Goal: Information Seeking & Learning: Learn about a topic

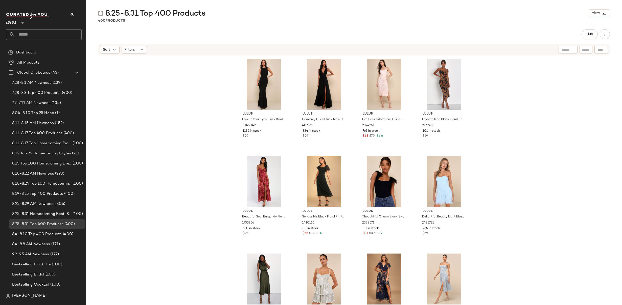
click at [504, 113] on div "Lulus Love In Your Eyes Black Knotted Mermaid Maxi Dress 1045042 1136 in stock …" at bounding box center [354, 188] width 536 height 264
click at [586, 36] on span "Hub" at bounding box center [589, 34] width 7 height 4
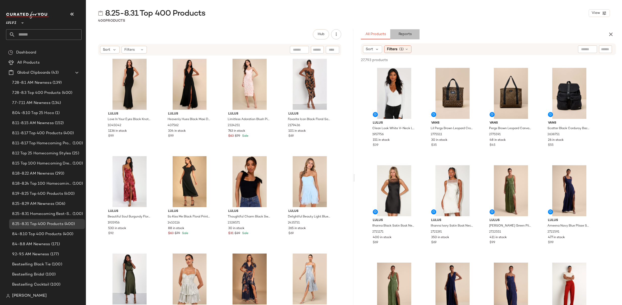
click at [402, 33] on span "Reports" at bounding box center [404, 34] width 13 height 4
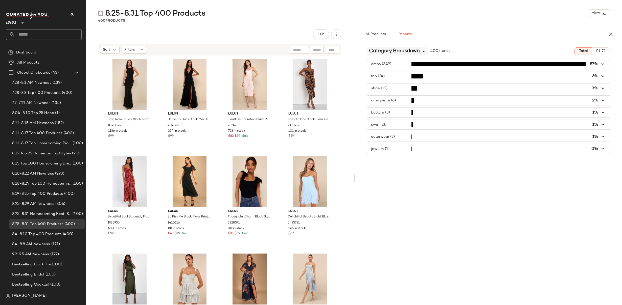
click at [424, 51] on icon at bounding box center [424, 51] width 5 height 5
click at [399, 79] on span "Occasion/Lifestyle Breakdown" at bounding box center [400, 81] width 59 height 4
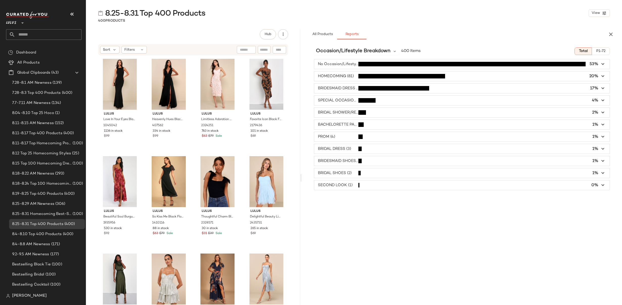
drag, startPoint x: 322, startPoint y: 120, endPoint x: 303, endPoint y: 121, distance: 18.5
click at [302, 119] on div "8.25-8.31 Top 400 Products View 400 Products Hub Sort Filters Lulus Love In You…" at bounding box center [354, 156] width 536 height 297
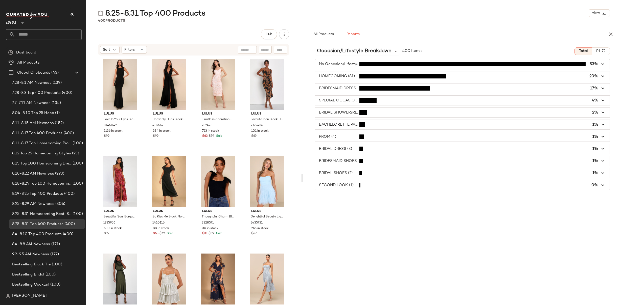
click at [443, 236] on div "Occasion/Lifestyle Breakdown 400 Items Total P1-72 No Occasion/Lifestyle (212) …" at bounding box center [462, 184] width 319 height 283
click at [603, 65] on icon "button" at bounding box center [603, 64] width 6 height 6
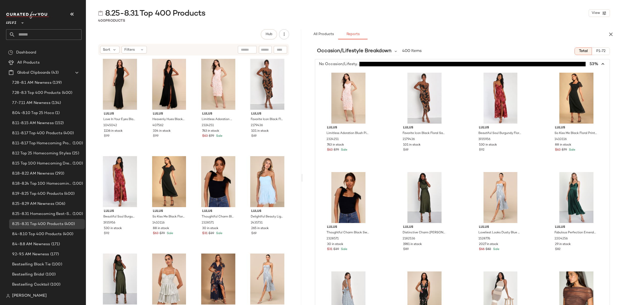
click at [603, 65] on span "button" at bounding box center [462, 64] width 294 height 10
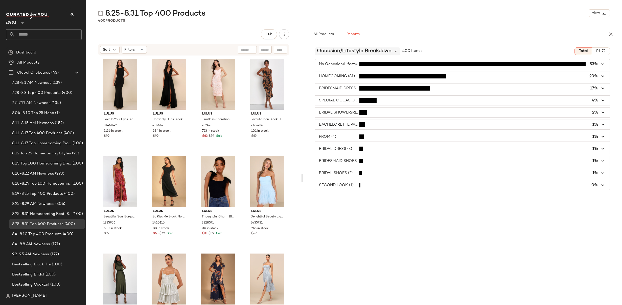
click at [344, 49] on span "Occasion/Lifestyle Breakdown" at bounding box center [354, 51] width 75 height 8
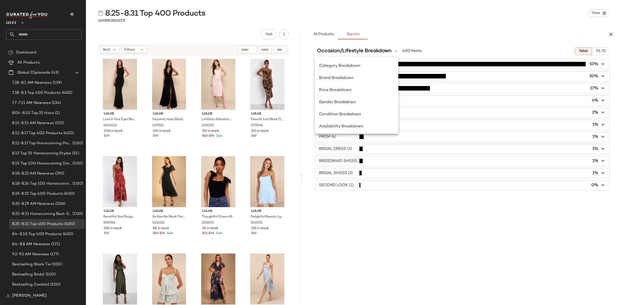
drag, startPoint x: 444, startPoint y: 238, endPoint x: 449, endPoint y: 237, distance: 5.2
click at [444, 238] on div "Occasion/Lifestyle Breakdown 400 Items Total P1-72 No Occasion/Lifestyle (212) …" at bounding box center [462, 184] width 319 height 283
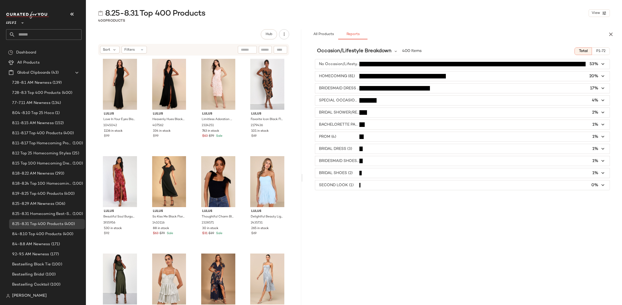
click at [603, 76] on icon "button" at bounding box center [603, 77] width 6 height 6
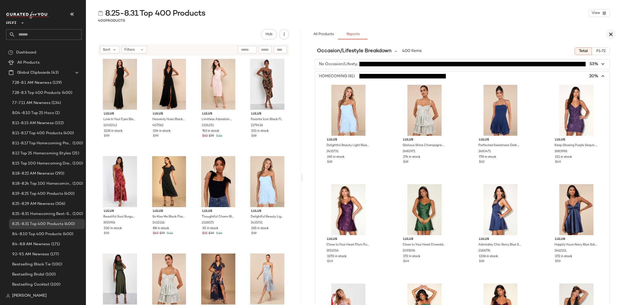
click at [610, 34] on icon "button" at bounding box center [610, 34] width 6 height 6
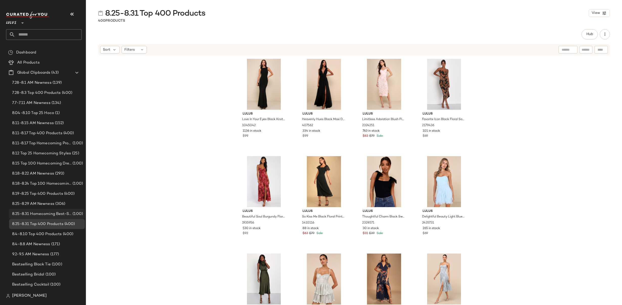
click at [54, 215] on span "8.25-8.31 Homecoming Best-Sellers" at bounding box center [41, 214] width 59 height 6
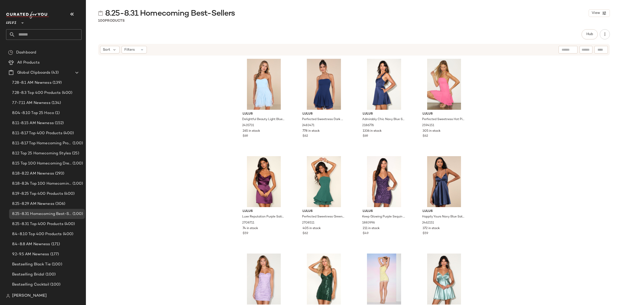
click at [491, 142] on div "Lulus Delightful Beauty Light Blue Mesh Strapless Ruffled Mini Dress 2435731 26…" at bounding box center [354, 188] width 536 height 264
click at [506, 116] on div "Lulus Delightful Beauty Light Blue Mesh Strapless Ruffled Mini Dress 2435731 26…" at bounding box center [354, 188] width 536 height 264
click at [39, 205] on span "8.25-8.29 AM Newness" at bounding box center [33, 204] width 42 height 6
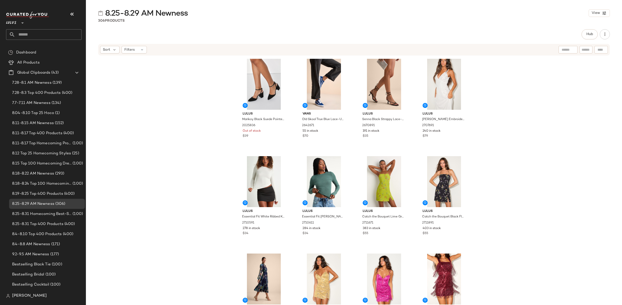
click at [505, 114] on div "Lulus Marikoy Black Suede Pointed-Toe Ankle Strap Heels 2025836 Out of stock $3…" at bounding box center [354, 188] width 536 height 264
click at [39, 223] on span "8.25-8.31 Top 400 Products" at bounding box center [37, 225] width 51 height 6
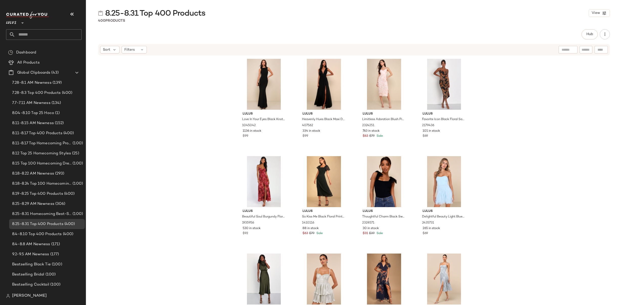
click at [201, 127] on div "Lulus Love In Your Eyes Black Knotted Mermaid Maxi Dress 1045042 1136 in stock …" at bounding box center [354, 188] width 536 height 264
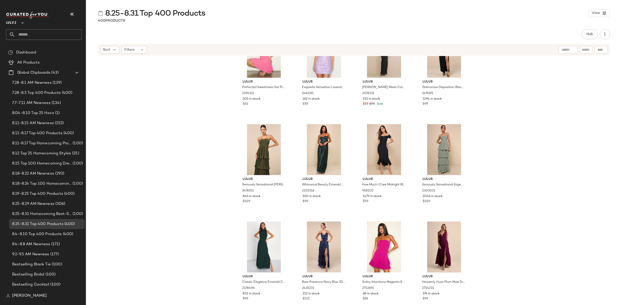
scroll to position [2494, 0]
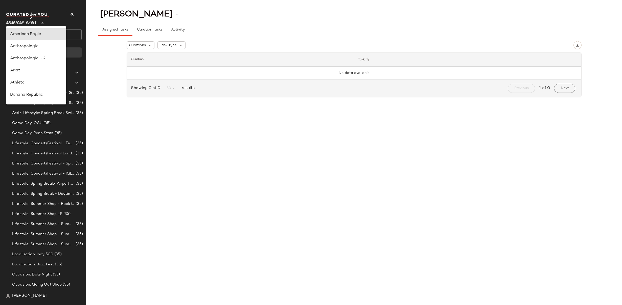
click at [34, 22] on span "American Eagle" at bounding box center [21, 21] width 30 height 9
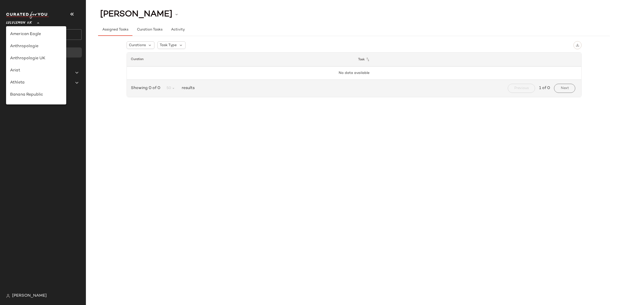
scroll to position [127, 0]
type input "**"
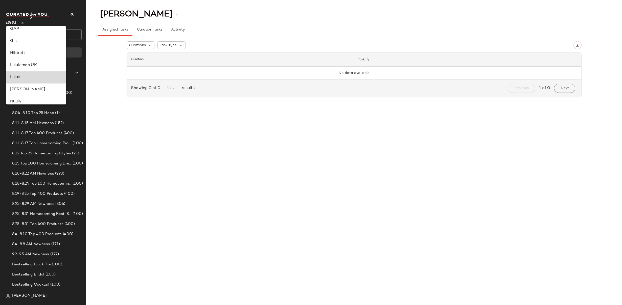
click at [19, 79] on div "Lulus" at bounding box center [36, 78] width 52 height 6
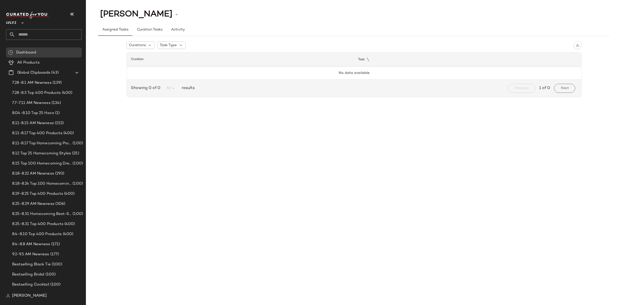
click at [175, 102] on div "Curations Task Type Curation Task No data available Showing 0 of 0 50 results P…" at bounding box center [353, 70] width 511 height 68
click at [31, 52] on span "Dashboard" at bounding box center [26, 53] width 20 height 6
click at [31, 33] on input "text" at bounding box center [48, 34] width 66 height 11
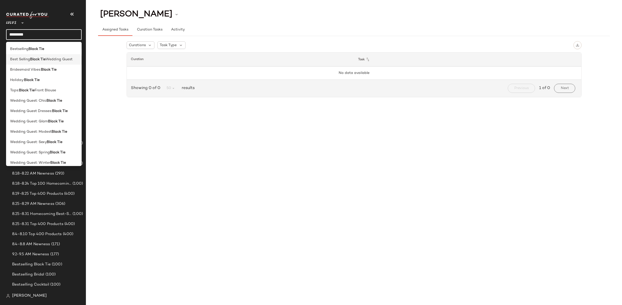
type input "*********"
click at [41, 61] on b "Black Tie" at bounding box center [38, 59] width 16 height 5
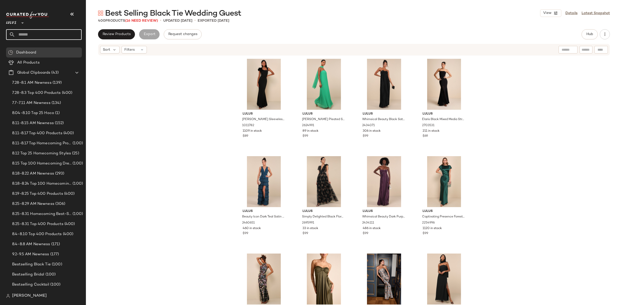
click at [33, 33] on input "text" at bounding box center [48, 34] width 66 height 11
type input "**********"
click at [38, 51] on b "Black Tie Wed" at bounding box center [42, 48] width 25 height 5
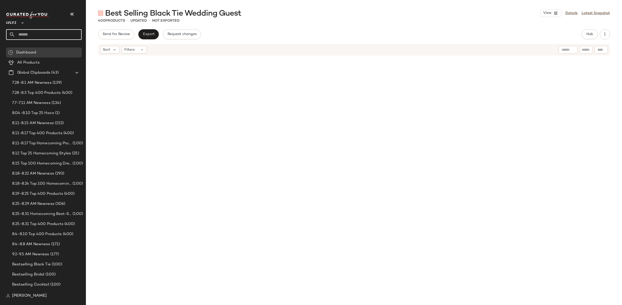
click at [36, 34] on input "text" at bounding box center [48, 34] width 66 height 11
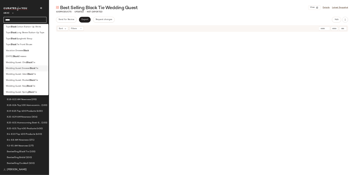
scroll to position [169, 0]
type input "*****"
click at [53, 118] on b "Black" at bounding box center [57, 118] width 10 height 5
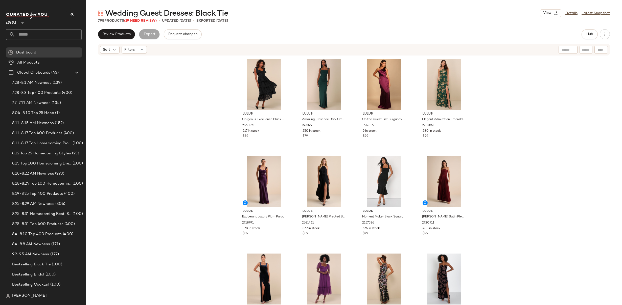
click at [498, 82] on div "Lulus Gorgeous Excellence Black Floral Burnout Tiered Midi Dress 2560971 217 in…" at bounding box center [354, 188] width 536 height 264
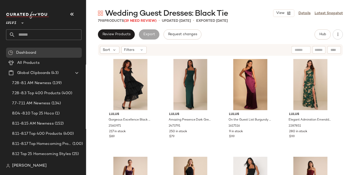
click at [338, 82] on div "Lulus Gorgeous Excellence Black Floral Burnout Tiered Midi Dress 2560971 217 in…" at bounding box center [220, 123] width 269 height 134
click at [344, 85] on div "Lulus Gorgeous Excellence Black Floral Burnout Tiered Midi Dress 2560971 217 in…" at bounding box center [220, 123] width 269 height 134
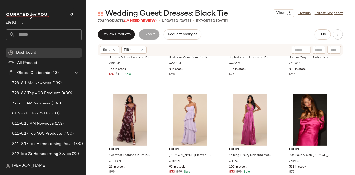
scroll to position [457, 0]
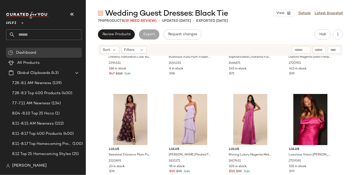
click at [343, 84] on div "Lulus Dreamy Admiration Lilac Ruffled Maxi Dress 2294511 166 in stock $47 $118 …" at bounding box center [220, 123] width 269 height 134
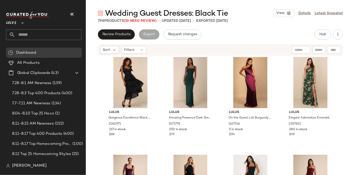
scroll to position [0, 0]
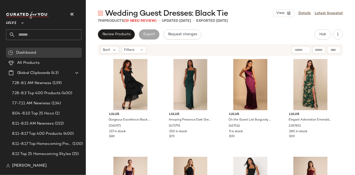
click at [342, 86] on div "Lulus Gorgeous Excellence Black Floral Burnout Tiered Midi Dress 2560971 217 in…" at bounding box center [220, 123] width 269 height 134
click at [345, 72] on div "Lulus Gorgeous Excellence Black Floral Burnout Tiered Midi Dress 2560971 217 in…" at bounding box center [220, 123] width 269 height 134
click at [29, 35] on input "text" at bounding box center [48, 34] width 66 height 11
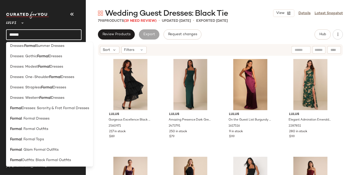
scroll to position [81, 0]
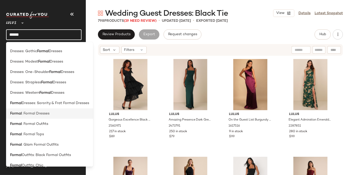
type input "******"
click at [25, 112] on span ": Formal Dresses" at bounding box center [36, 113] width 28 height 5
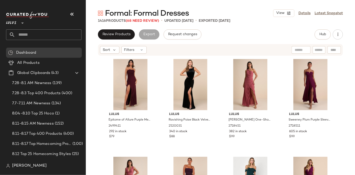
click at [346, 76] on div "Lulus Epitome of Allure Purple Mesh Strapless Ruched Maxi Dress 2499411 292 in …" at bounding box center [220, 123] width 269 height 134
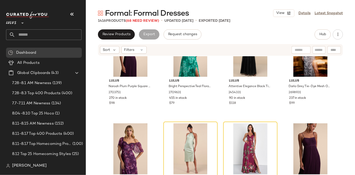
scroll to position [1795, 0]
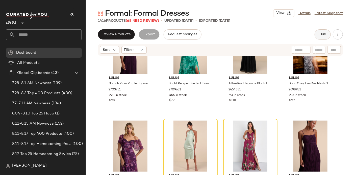
click at [324, 35] on span "Hub" at bounding box center [322, 34] width 7 height 4
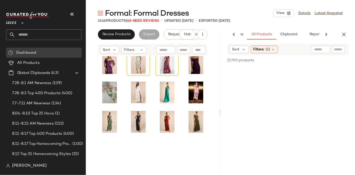
scroll to position [1758, 0]
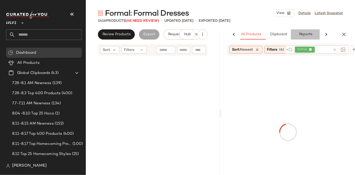
click at [319, 35] on button "Reports" at bounding box center [305, 34] width 29 height 10
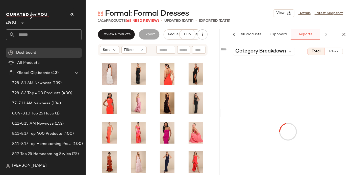
scroll to position [0, 49]
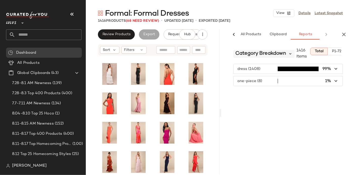
click at [291, 54] on icon at bounding box center [290, 53] width 5 height 5
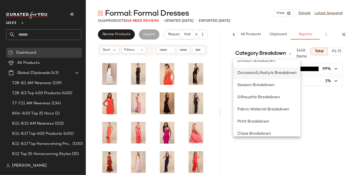
scroll to position [98, 0]
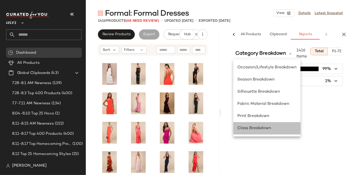
click at [266, 128] on span "Class Breakdown" at bounding box center [254, 128] width 34 height 4
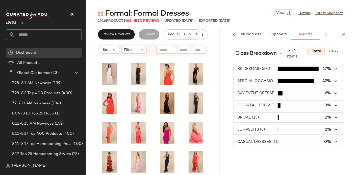
click at [309, 139] on span "button" at bounding box center [288, 142] width 109 height 10
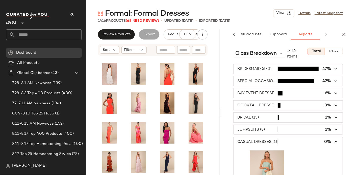
scroll to position [49, 0]
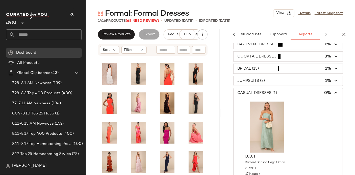
click at [335, 92] on icon "button" at bounding box center [336, 93] width 6 height 6
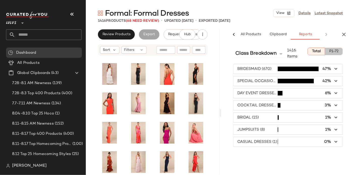
click at [336, 49] on button "P1-72" at bounding box center [334, 51] width 18 height 8
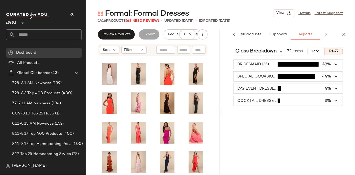
click at [337, 66] on icon "button" at bounding box center [336, 64] width 6 height 6
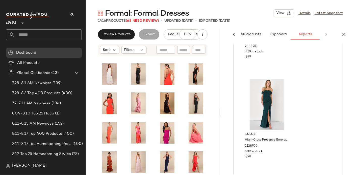
scroll to position [514, 0]
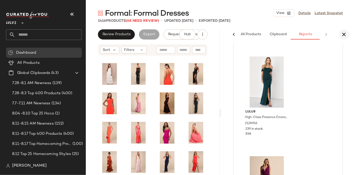
click at [343, 35] on icon "button" at bounding box center [344, 34] width 6 height 6
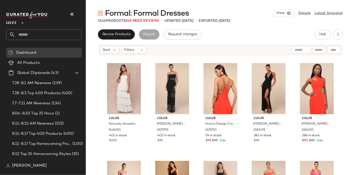
scroll to position [1755, 0]
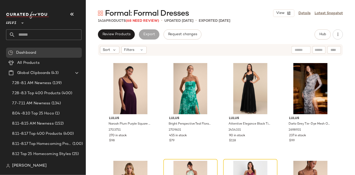
click at [345, 76] on div "Lulus Naroah Plum Purple Square Neck Pleated Maxi Dress 2703751 270 in stock $9…" at bounding box center [220, 123] width 269 height 134
click at [21, 36] on input "text" at bounding box center [48, 34] width 66 height 11
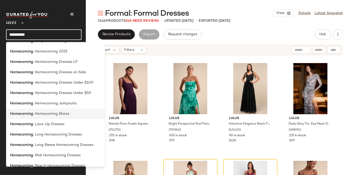
scroll to position [187, 0]
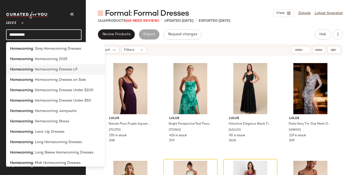
type input "**********"
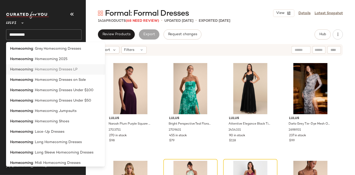
click at [47, 71] on span ": Homecoming Dresses LP" at bounding box center [55, 69] width 44 height 5
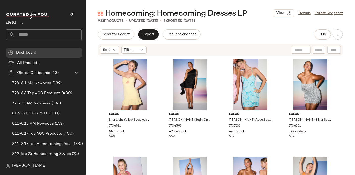
click at [346, 77] on div "Lulus Briar Light Yellow Strapless Cutout Mini Dress 2706931 54 in stock $49 Lu…" at bounding box center [220, 123] width 269 height 134
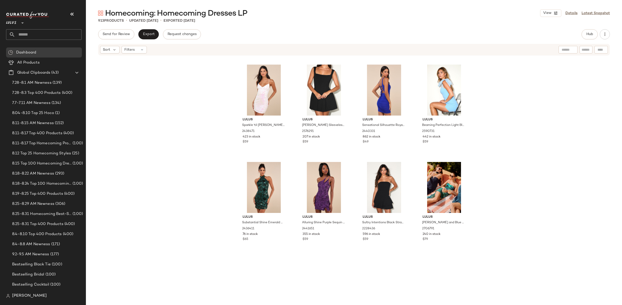
scroll to position [4386, 0]
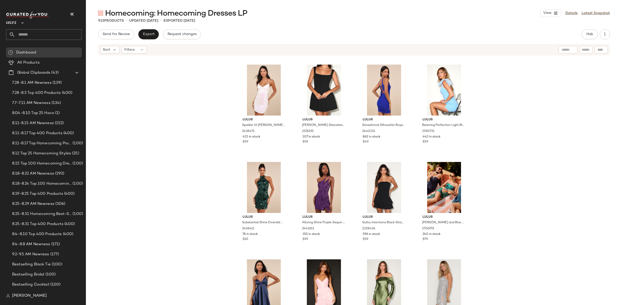
click at [486, 97] on div "Lulus Luxurious Vision Berry Pink Satin Off-the-Shoulder Mini Dress 2709391 531…" at bounding box center [354, 188] width 536 height 264
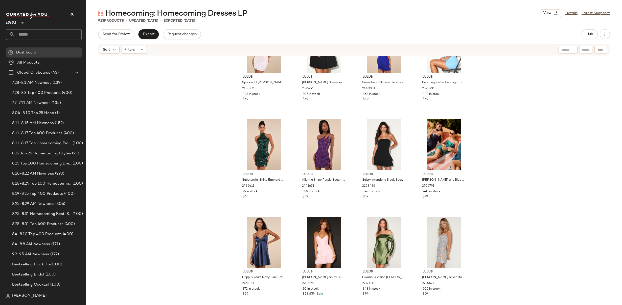
scroll to position [4432, 0]
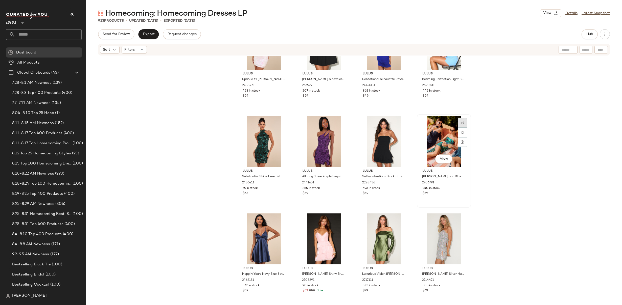
click at [461, 124] on img at bounding box center [462, 122] width 3 height 3
click at [501, 135] on div "Lulus Sparkle 'til Dawn White Iridescent Sequin Lace-Up Mini Dress 2438471 423 …" at bounding box center [354, 188] width 536 height 264
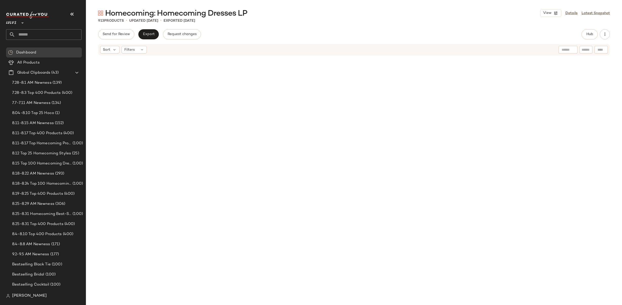
scroll to position [0, 0]
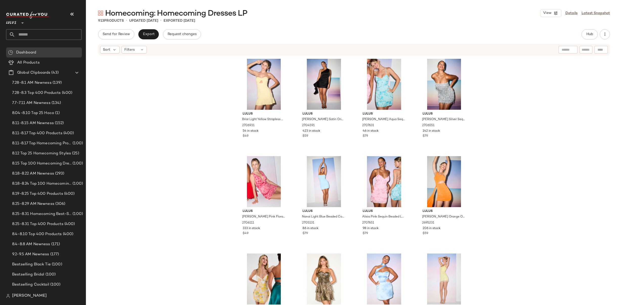
click at [512, 93] on div "Lulus Briar Light Yellow Strapless Cutout Mini Dress 2706931 54 in stock $49 Lu…" at bounding box center [354, 188] width 536 height 264
click at [534, 115] on div "Lulus Briar Light Yellow Strapless Cutout Mini Dress 2706931 54 in stock $49 Lu…" at bounding box center [354, 188] width 536 height 264
click at [43, 32] on input "text" at bounding box center [48, 34] width 66 height 11
type input "****"
click at [45, 49] on span "Homecoming: Homecoming" at bounding box center [34, 48] width 48 height 5
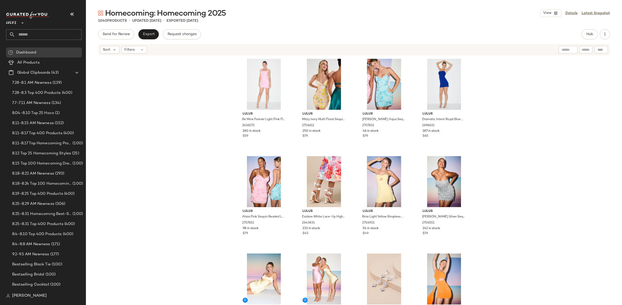
click at [499, 104] on div "Lulus Be Mine Forever Light Pink Floral Lace Ruched Bodycon Dress 2456071 180 i…" at bounding box center [354, 188] width 536 height 264
click at [535, 111] on div "Lulus Be Mine Forever Light Pink Floral Lace Ruched Bodycon Dress 2456071 180 i…" at bounding box center [354, 188] width 536 height 264
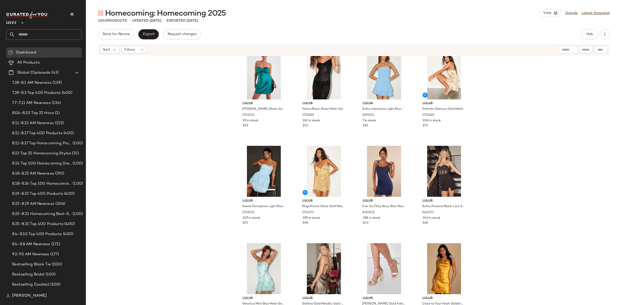
scroll to position [1839, 0]
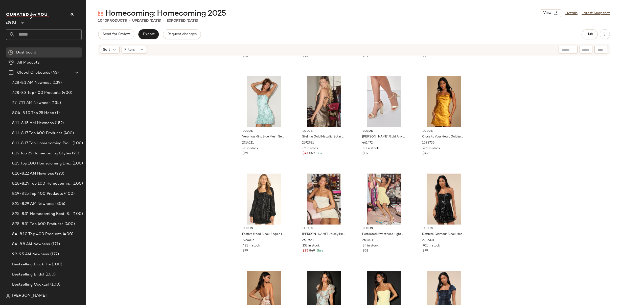
click at [489, 118] on div "Lulus Sweet Perception Light Blue Lace Strapless Tiered Mini Dress 2708131 207 …" at bounding box center [354, 188] width 536 height 264
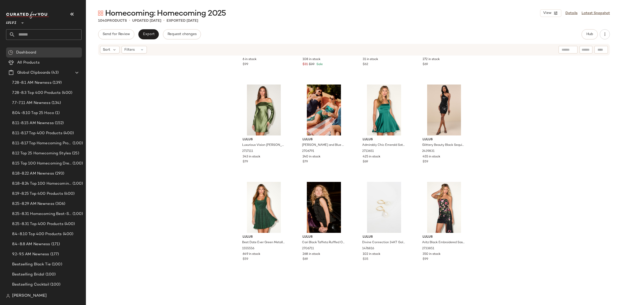
scroll to position [6317, 0]
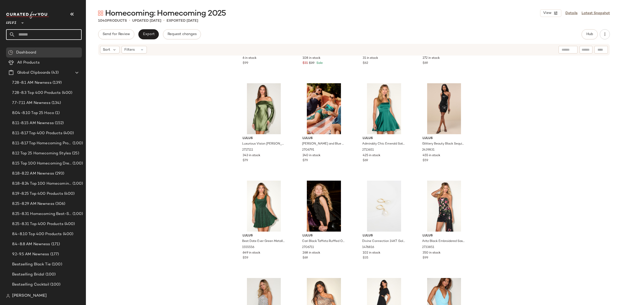
click at [37, 35] on input "text" at bounding box center [48, 34] width 66 height 11
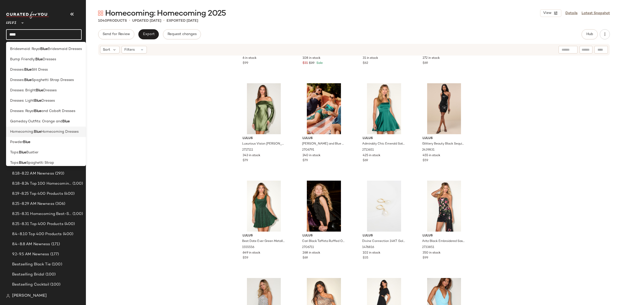
type input "****"
click at [38, 131] on b "Blue" at bounding box center [37, 131] width 7 height 5
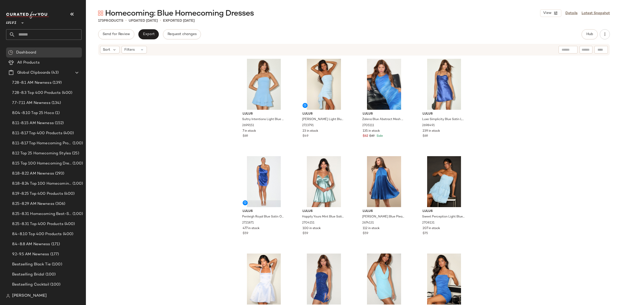
click at [509, 100] on div "Lulus Sultry Intentions Light Blue Strapless Ruffled Mini Dress 2699151 7 in st…" at bounding box center [354, 188] width 536 height 264
click at [501, 87] on div "Lulus Sultry Intentions Light Blue Strapless Ruffled Mini Dress 2699151 7 in st…" at bounding box center [354, 188] width 536 height 264
click at [498, 96] on div "Lulus Sultry Intentions Light Blue Strapless Ruffled Mini Dress 2699151 7 in st…" at bounding box center [354, 188] width 536 height 264
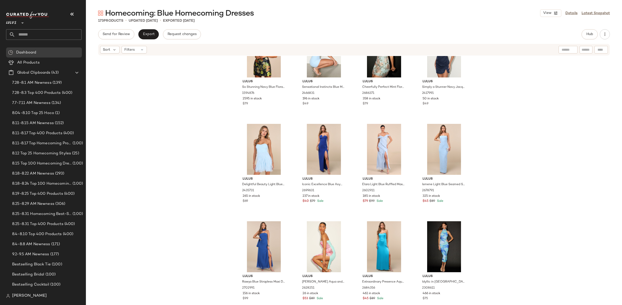
scroll to position [1732, 0]
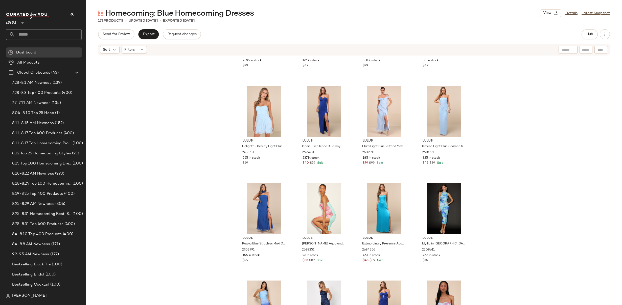
click at [488, 111] on div "Lulus So Stunning Navy Blue Floral Jacquard Puff Sleeve Mini Dress 1594876 2595…" at bounding box center [354, 188] width 536 height 264
click at [480, 113] on div "Lulus So Stunning Navy Blue Floral Jacquard Puff Sleeve Mini Dress 1594876 2595…" at bounding box center [354, 188] width 536 height 264
click at [490, 125] on div "Lulus So Stunning Navy Blue Floral Jacquard Puff Sleeve Mini Dress 1594876 2595…" at bounding box center [354, 188] width 536 height 264
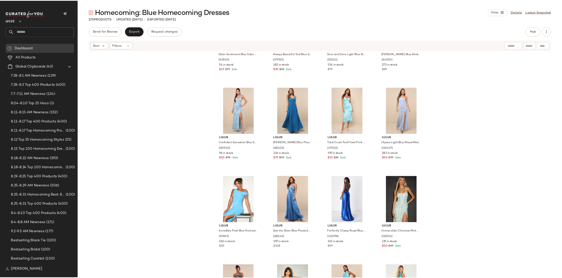
scroll to position [2208, 0]
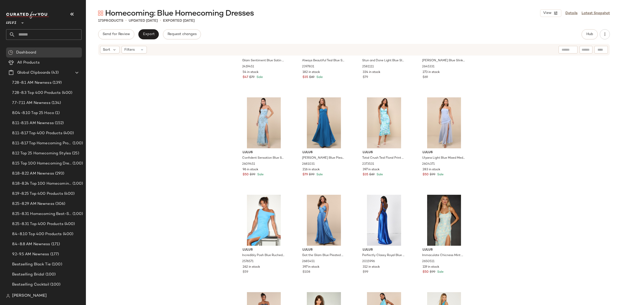
click at [494, 117] on div "Lulus Glam Sentiment Blue Satin Lace-Up Slip Maxi Dress 2419451 54 in stock $47…" at bounding box center [354, 188] width 536 height 264
click at [536, 101] on div "Lulus Glam Sentiment Blue Satin Lace-Up Slip Maxi Dress 2419451 54 in stock $47…" at bounding box center [354, 188] width 536 height 264
click at [607, 35] on button "button" at bounding box center [604, 34] width 10 height 10
click at [613, 26] on div "Homecoming: Blue Homecoming Dresses View Details Latest Snapshot 173 Products •…" at bounding box center [354, 156] width 536 height 297
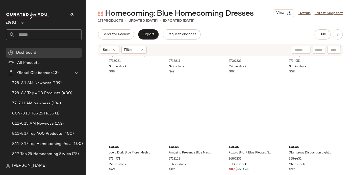
scroll to position [2998, 0]
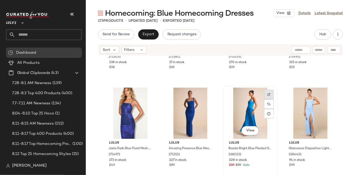
click at [268, 99] on div at bounding box center [269, 104] width 10 height 10
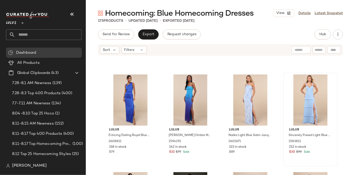
scroll to position [3108, 0]
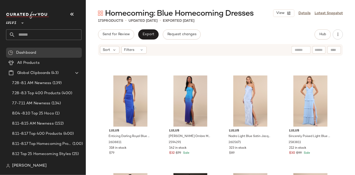
click at [29, 31] on input "text" at bounding box center [48, 34] width 66 height 11
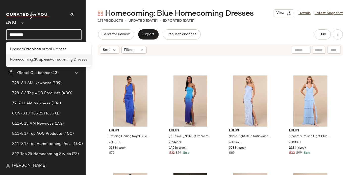
type input "*********"
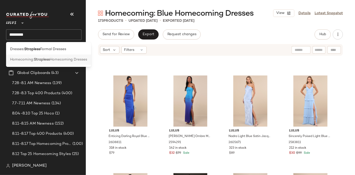
click at [49, 60] on b "Strapless" at bounding box center [42, 59] width 16 height 5
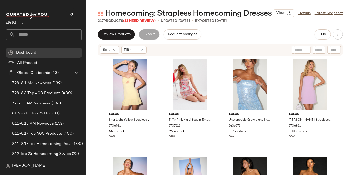
click at [349, 71] on div "Lulus Briar Light Yellow Strapless Cutout Mini Dress 2706931 54 in stock $49 Lu…" at bounding box center [220, 123] width 269 height 134
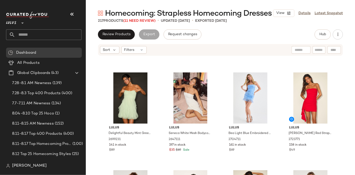
scroll to position [281, 0]
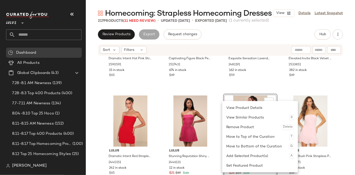
scroll to position [1684, 0]
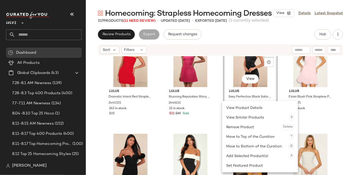
click at [221, 86] on div "Lulus Dramatic Intent Red Strapless Corset Bodycon Mini Dress 2440151 242 in st…" at bounding box center [220, 123] width 269 height 134
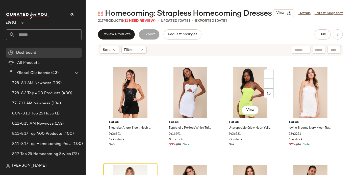
scroll to position [3269, 0]
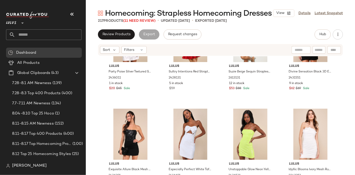
click at [31, 35] on input "text" at bounding box center [48, 34] width 66 height 11
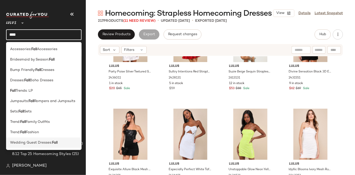
type input "****"
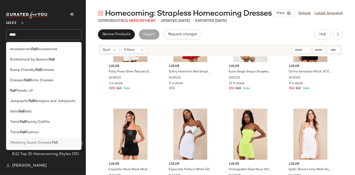
click at [44, 144] on span "Wedding Guest Dresses:" at bounding box center [31, 142] width 42 height 5
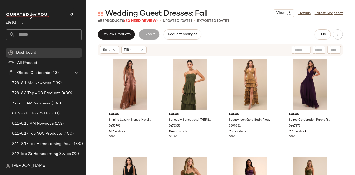
click at [343, 73] on div "Lulus Shining Luxury Bronze Metallic Lurex Cutout Maxi Dress 2455791 517 in sto…" at bounding box center [220, 123] width 269 height 134
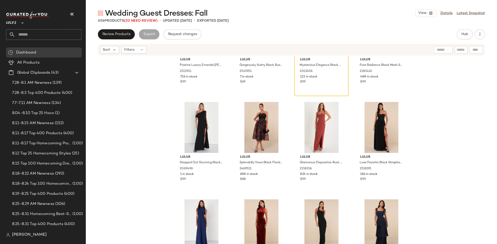
scroll to position [2496, 0]
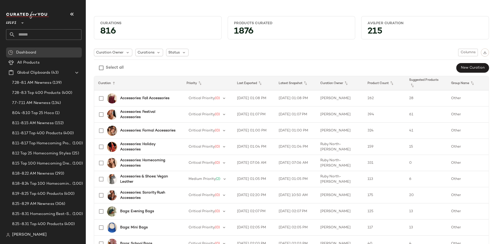
click at [47, 36] on input "text" at bounding box center [48, 34] width 66 height 11
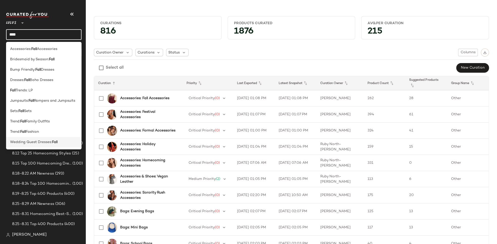
type input "****"
click at [42, 141] on span "Wedding Guest Dresses:" at bounding box center [31, 142] width 42 height 5
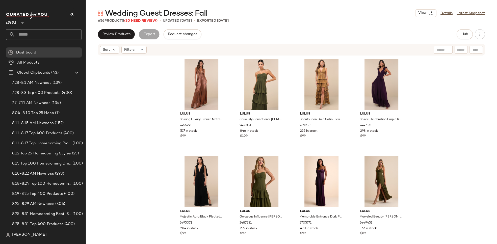
scroll to position [161, 0]
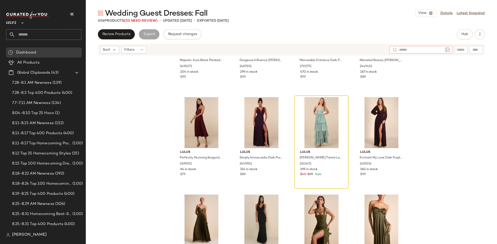
click at [443, 50] on div at bounding box center [421, 50] width 63 height 8
type input "******"
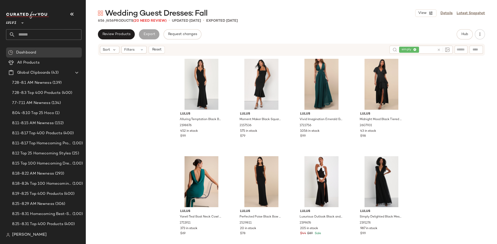
click at [161, 114] on div "Lulus Alluring Temptation Black Backless Ruched Mermaid Maxi Dress 2198876 452 …" at bounding box center [291, 157] width 411 height 203
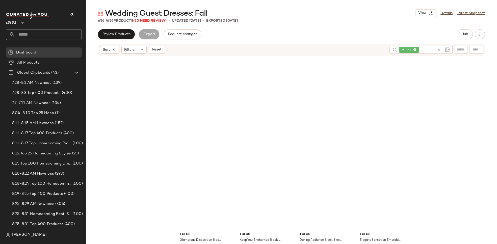
scroll to position [748, 0]
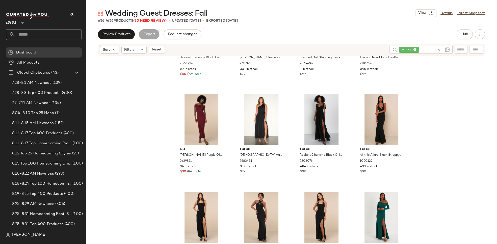
click at [417, 49] on span "simply" at bounding box center [409, 50] width 20 height 6
click at [414, 50] on icon at bounding box center [413, 49] width 3 height 3
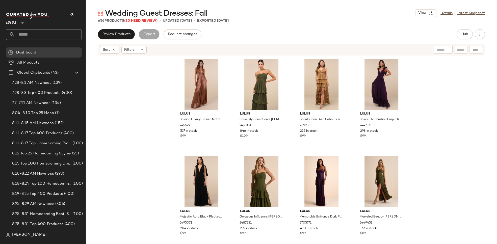
scroll to position [161, 0]
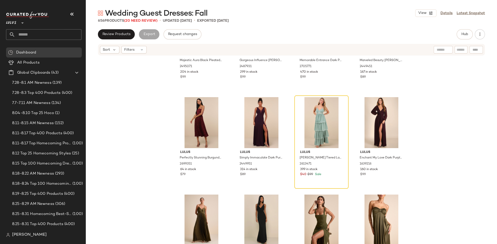
click at [449, 102] on div "Lulus Majestic Aura Black Pleated Cape Maxi Dress 2495071 204 in stock $99 Lulu…" at bounding box center [291, 157] width 411 height 203
click at [448, 138] on div "Lulus Majestic Aura Black Pleated Cape Maxi Dress 2495071 204 in stock $99 Lulu…" at bounding box center [291, 157] width 411 height 203
click at [454, 68] on div "Lulus Majestic Aura Black Pleated Cape Maxi Dress 2495071 204 in stock $99 Lulu…" at bounding box center [291, 157] width 411 height 203
click at [467, 32] on span "Hub" at bounding box center [464, 34] width 7 height 4
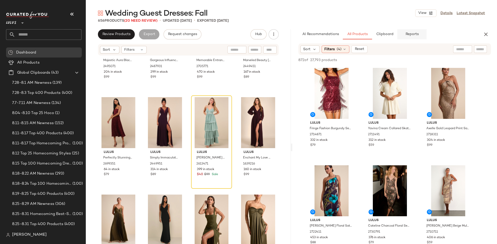
click at [416, 34] on span "Reports" at bounding box center [411, 34] width 13 height 4
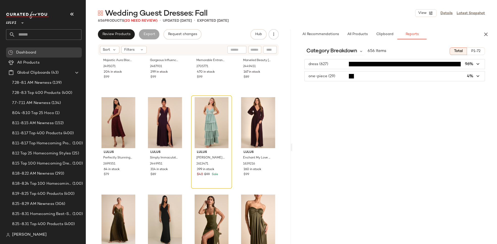
click at [344, 65] on span "button" at bounding box center [395, 64] width 180 height 10
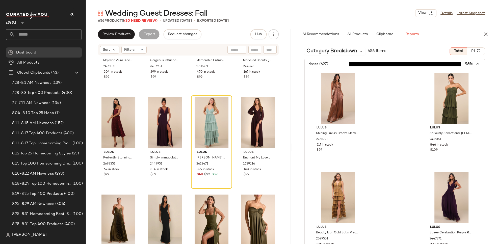
click at [344, 65] on span "button" at bounding box center [395, 64] width 180 height 10
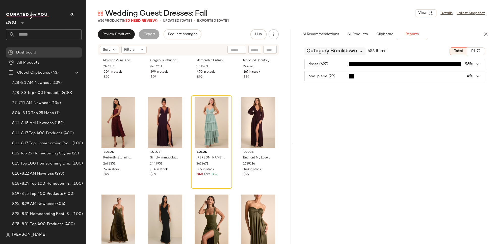
click at [359, 53] on icon at bounding box center [361, 51] width 5 height 5
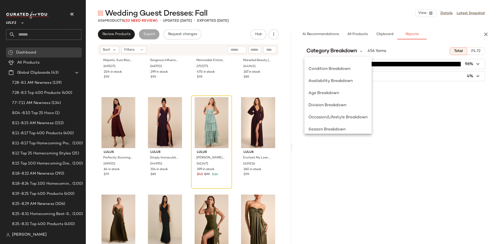
scroll to position [36, 0]
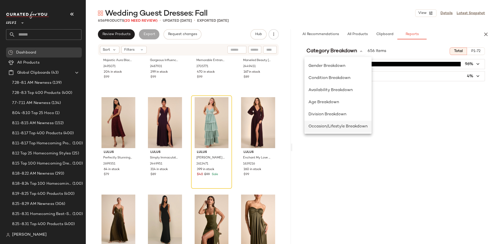
click at [329, 125] on span "Occasion/Lifestyle Breakdown" at bounding box center [338, 127] width 59 height 4
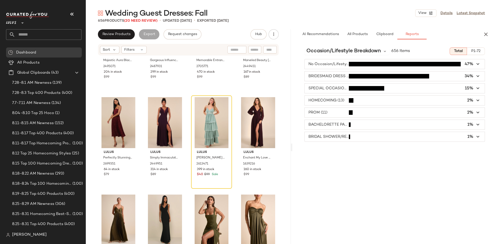
click at [478, 137] on icon "button" at bounding box center [479, 137] width 6 height 6
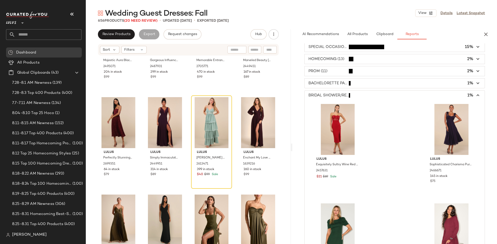
scroll to position [39, 0]
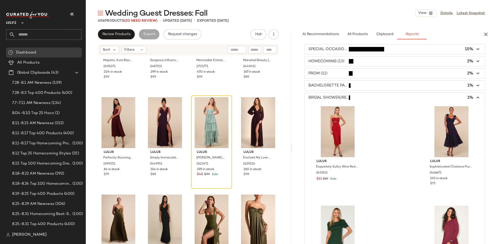
click at [476, 97] on icon "button" at bounding box center [479, 98] width 6 height 6
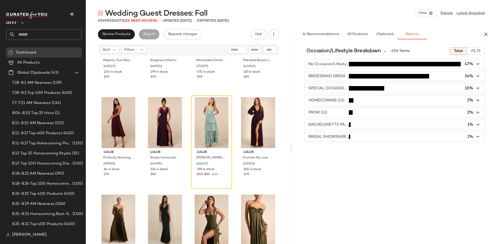
scroll to position [0, 0]
click at [479, 124] on icon "button" at bounding box center [479, 125] width 6 height 6
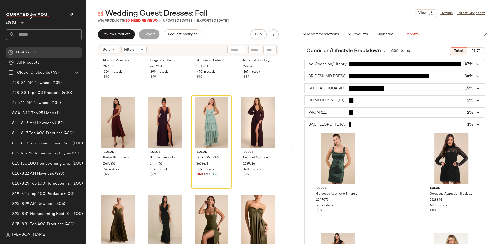
click at [390, 111] on span "button" at bounding box center [395, 113] width 180 height 10
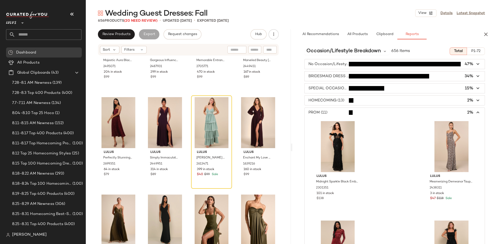
click at [388, 101] on span "button" at bounding box center [395, 101] width 180 height 10
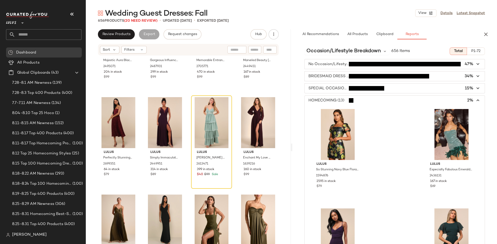
click at [388, 91] on span "button" at bounding box center [395, 89] width 180 height 10
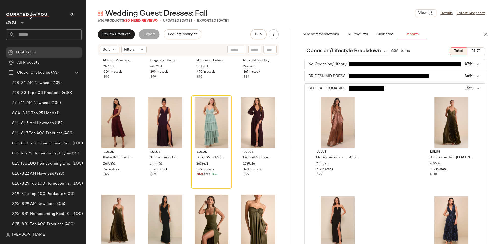
click at [469, 63] on span "button" at bounding box center [395, 64] width 180 height 10
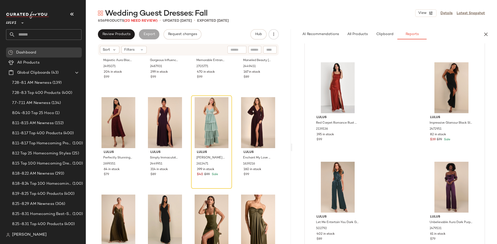
scroll to position [6888, 0]
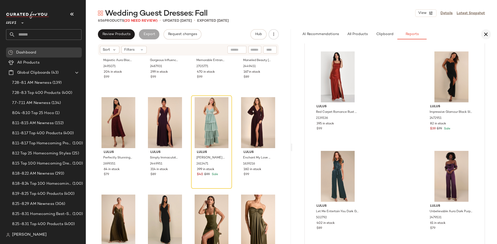
click at [484, 34] on icon "button" at bounding box center [486, 34] width 6 height 6
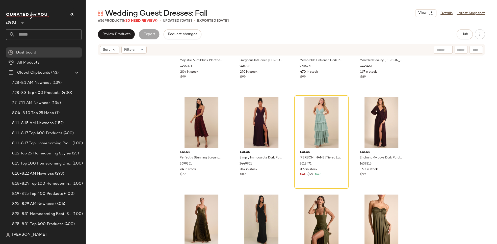
click at [432, 102] on div "Lulus Majestic Aura Black Pleated Cape Maxi Dress 2495071 204 in stock $99 Lulu…" at bounding box center [291, 157] width 411 height 203
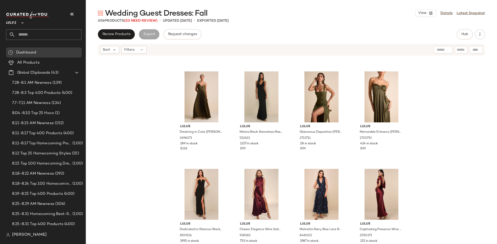
scroll to position [151, 0]
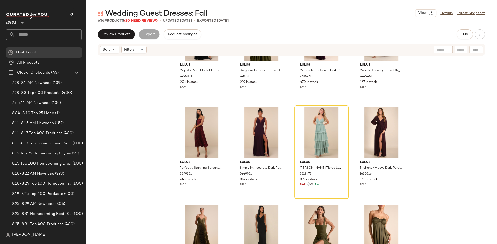
click at [430, 111] on div "Lulus Majestic Aura Black Pleated Cape Maxi Dress 2495071 204 in stock $99 Lulu…" at bounding box center [291, 157] width 411 height 203
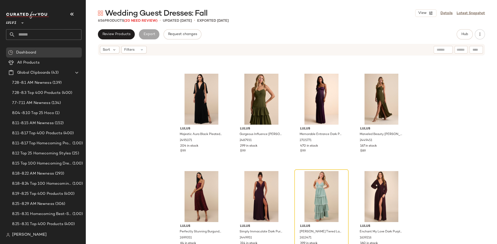
scroll to position [0, 0]
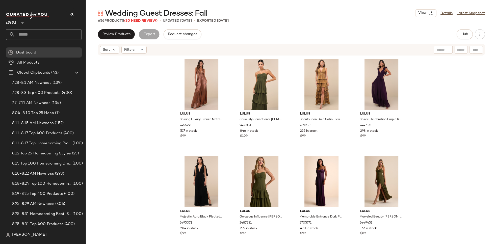
click at [425, 85] on div "Lulus Shining Luxury Bronze Metallic Lurex Cutout Maxi Dress 2455791 517 in sto…" at bounding box center [291, 157] width 411 height 203
click at [424, 132] on div "Lulus Shining Luxury Bronze Metallic Lurex Cutout Maxi Dress 2455791 517 in sto…" at bounding box center [291, 157] width 411 height 203
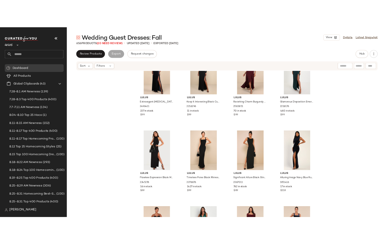
scroll to position [3949, 0]
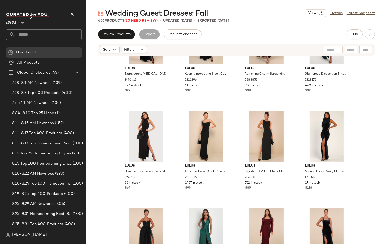
click at [35, 32] on input "text" at bounding box center [48, 34] width 66 height 11
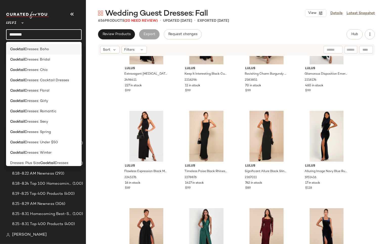
scroll to position [33, 0]
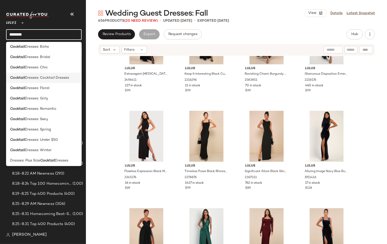
type input "********"
click at [41, 93] on div "Cocktail Dresses: Cocktail Dresses" at bounding box center [44, 98] width 76 height 10
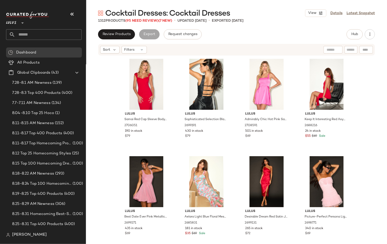
click at [366, 111] on div "Lulus Samai Red Cap Sleeve Bodycon Midi Dress 2706051 190 in stock $79 Lulus So…" at bounding box center [236, 157] width 301 height 203
click at [363, 81] on div "Lulus Samai Red Cap Sleeve Bodycon Midi Dress 2706051 190 in stock $79 Lulus So…" at bounding box center [236, 157] width 301 height 203
click at [365, 81] on div "Lulus Samai Red Cap Sleeve Bodycon Midi Dress 2706051 190 in stock $79 Lulus So…" at bounding box center [236, 157] width 301 height 203
click at [371, 84] on div "Lulus Samai Red Cap Sleeve Bodycon Midi Dress 2706051 190 in stock $79 Lulus So…" at bounding box center [236, 157] width 301 height 203
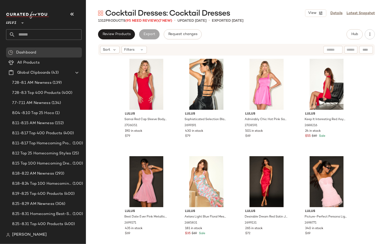
click at [367, 106] on div "Lulus Samai Red Cap Sleeve Bodycon Midi Dress 2706051 190 in stock $79 Lulus So…" at bounding box center [236, 157] width 301 height 203
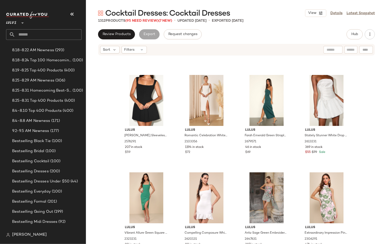
scroll to position [150, 0]
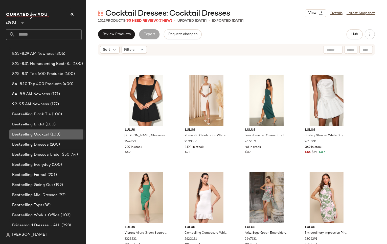
click at [38, 134] on span "Bestselling Cocktail" at bounding box center [30, 135] width 37 height 6
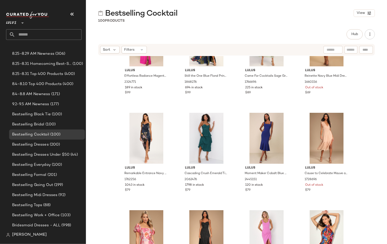
scroll to position [28, 0]
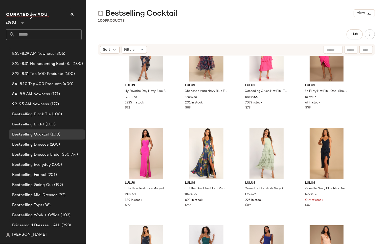
click at [162, 38] on div "Hub" at bounding box center [236, 34] width 277 height 10
click at [372, 35] on button "button" at bounding box center [369, 34] width 10 height 10
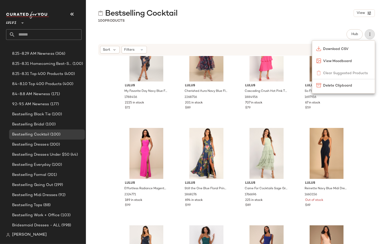
click at [316, 30] on div "Hub" at bounding box center [236, 34] width 277 height 10
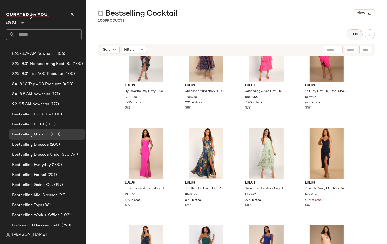
click at [360, 34] on button "Hub" at bounding box center [354, 34] width 16 height 10
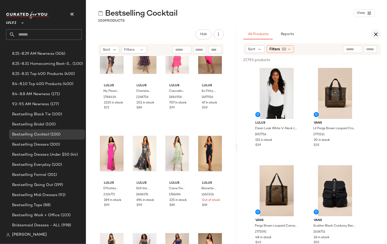
click at [376, 35] on icon "button" at bounding box center [376, 34] width 6 height 6
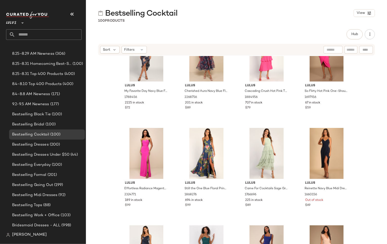
click at [176, 32] on div "Hub" at bounding box center [236, 34] width 277 height 10
click at [137, 31] on div "Hub" at bounding box center [236, 34] width 277 height 10
click at [359, 14] on span "View" at bounding box center [360, 13] width 9 height 4
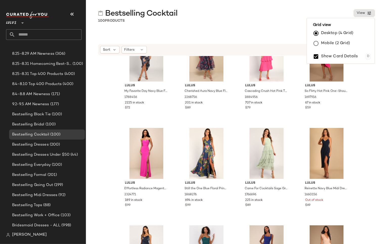
click at [276, 19] on div "100 Products" at bounding box center [236, 20] width 301 height 5
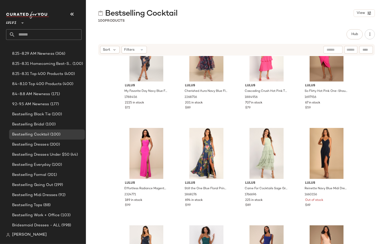
click at [287, 28] on div "Bestselling Cocktail View 100 Products Hub Sort Filters Lulus My Favorite Day N…" at bounding box center [236, 126] width 301 height 236
click at [371, 35] on icon "button" at bounding box center [369, 34] width 5 height 5
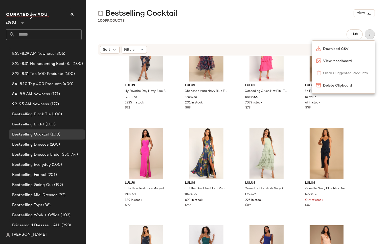
click at [330, 33] on div "Hub" at bounding box center [236, 34] width 277 height 10
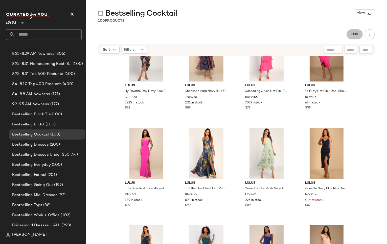
click at [359, 37] on button "Hub" at bounding box center [354, 34] width 16 height 10
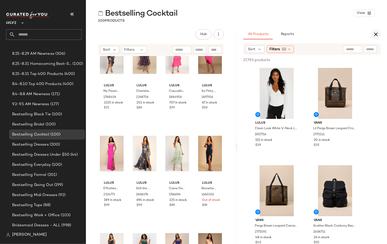
click at [378, 35] on icon "button" at bounding box center [376, 34] width 6 height 6
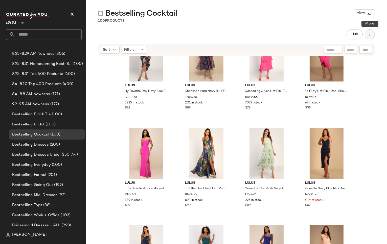
click at [374, 36] on button "button" at bounding box center [369, 34] width 10 height 10
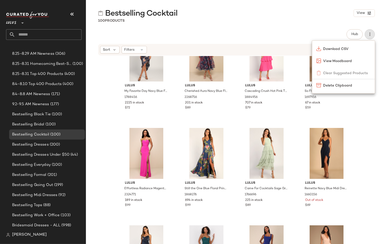
click at [334, 24] on div "Bestselling Cocktail View 100 Products Hub Sort Filters Lulus My Favorite Day N…" at bounding box center [236, 126] width 301 height 236
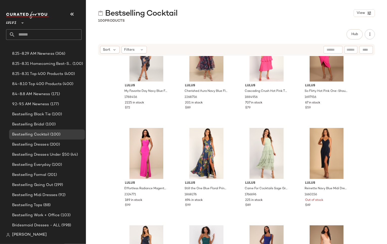
click at [323, 31] on div "Hub" at bounding box center [236, 34] width 277 height 10
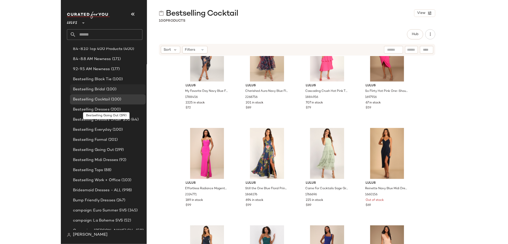
scroll to position [181, 0]
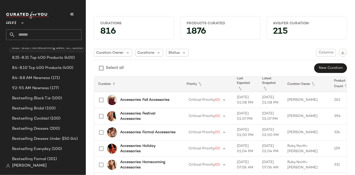
scroll to position [170, 0]
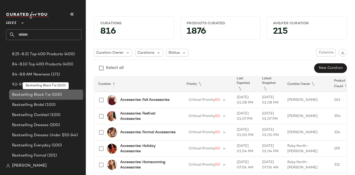
click at [43, 93] on span "Bestselling Black Tie" at bounding box center [31, 95] width 39 height 6
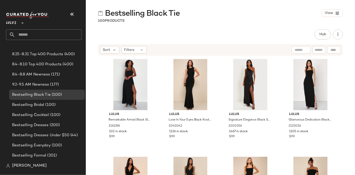
click at [344, 92] on div "Lulus Remarkable Arrival Black Sleeveless Maxi Dress 2161196 102 in stock $99 L…" at bounding box center [220, 123] width 269 height 134
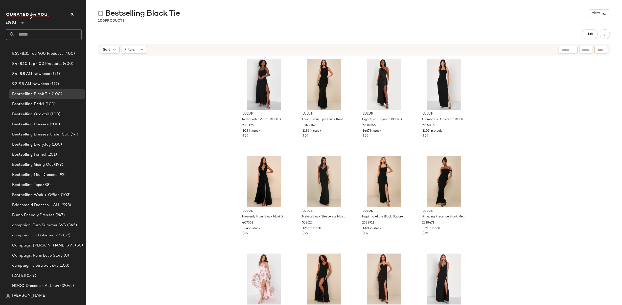
click at [149, 102] on div "Lulus Remarkable Arrival Black Sleeveless Maxi Dress 2161196 102 in stock $99 L…" at bounding box center [354, 188] width 536 height 264
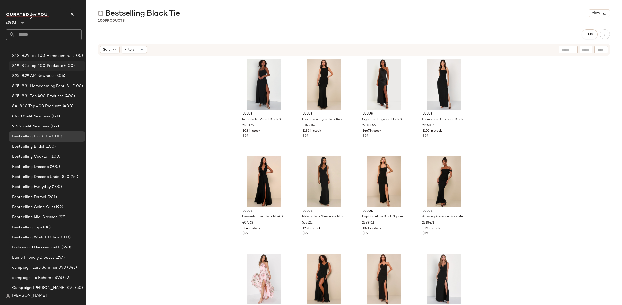
scroll to position [127, 0]
click at [32, 96] on span "8.25-8.31 Top 400 Products" at bounding box center [37, 98] width 51 height 6
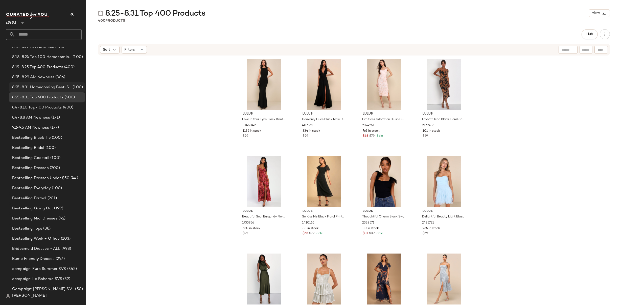
click at [40, 88] on span "8.25-8.31 Homecoming Best-Sellers" at bounding box center [41, 88] width 59 height 6
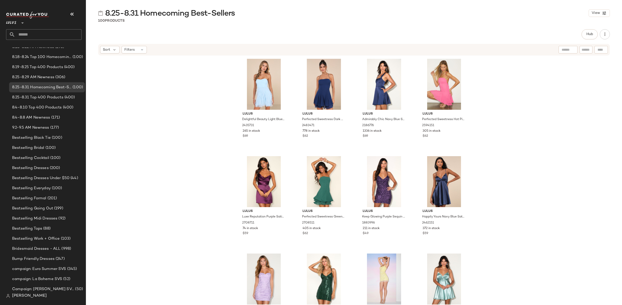
click at [355, 96] on div "Lulus Delightful Beauty Light Blue Mesh Strapless Ruffled Mini Dress 2435731 26…" at bounding box center [354, 188] width 536 height 264
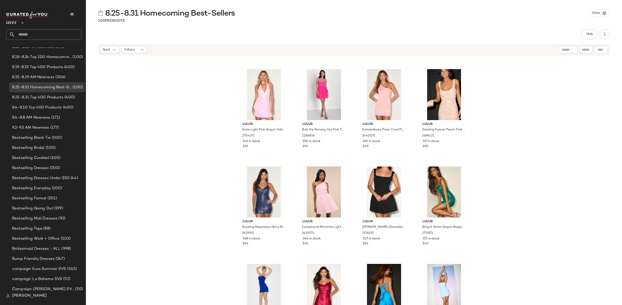
scroll to position [2174, 0]
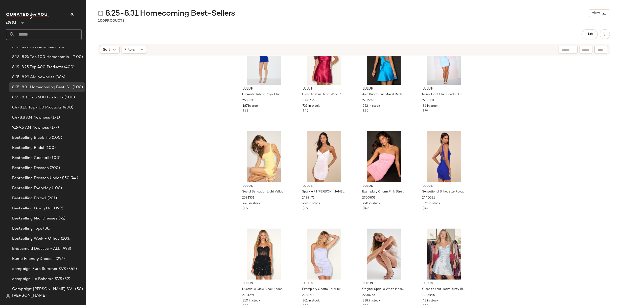
click at [355, 140] on div "Lulus Dramatic Intent Royal Blue Corset Bodycon Mini Dress 2698631 187 in stock…" at bounding box center [354, 188] width 536 height 264
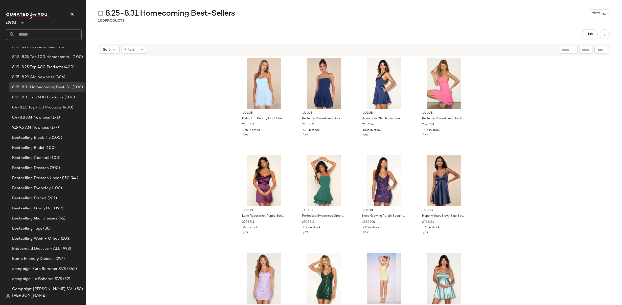
scroll to position [0, 0]
click at [355, 94] on div "Lulus Delightful Beauty Light Blue Mesh Strapless Ruffled Mini Dress 2435731 26…" at bounding box center [354, 188] width 536 height 264
click at [355, 99] on div "Lulus Delightful Beauty Light Blue Mesh Strapless Ruffled Mini Dress 2435731 26…" at bounding box center [354, 188] width 536 height 264
click at [355, 89] on div "Lulus Delightful Beauty Light Blue Mesh Strapless Ruffled Mini Dress 2435731 26…" at bounding box center [354, 188] width 536 height 264
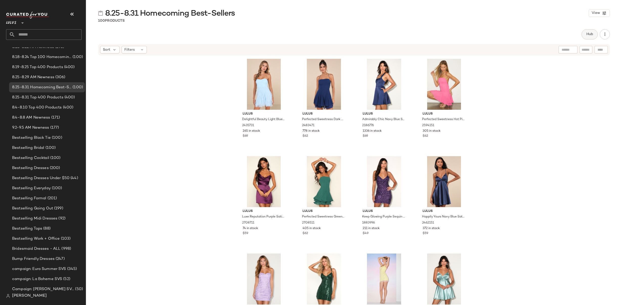
click at [355, 36] on button "Hub" at bounding box center [589, 34] width 16 height 10
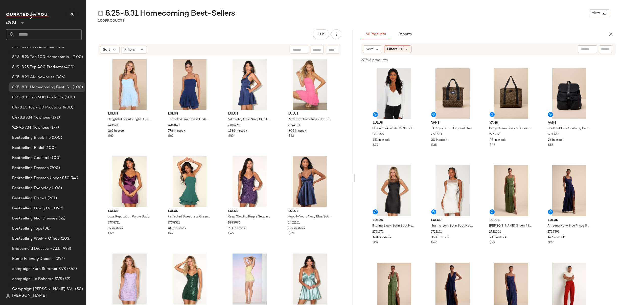
drag, startPoint x: 422, startPoint y: 68, endPoint x: 421, endPoint y: 60, distance: 7.6
click at [355, 34] on span "Reports" at bounding box center [404, 34] width 13 height 4
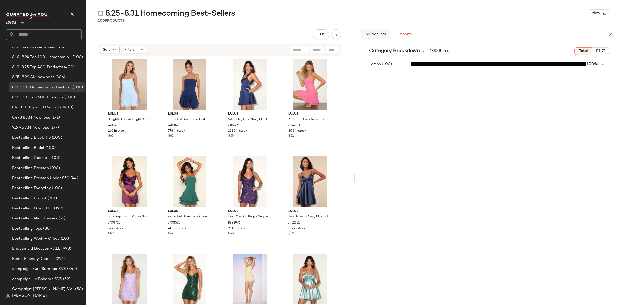
click at [355, 34] on span "All Products" at bounding box center [375, 34] width 21 height 4
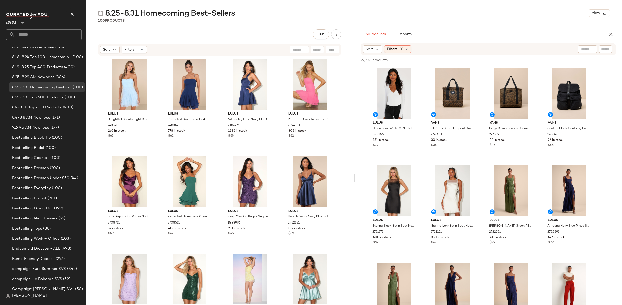
click at [355, 51] on div "Sort Filters (1)" at bounding box center [455, 49] width 185 height 8
click at [355, 50] on span "(1)" at bounding box center [401, 49] width 4 height 5
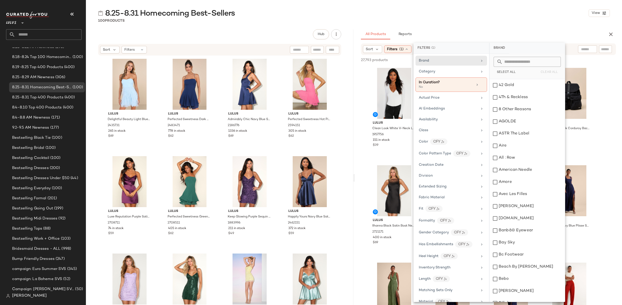
click at [355, 12] on div "8.25-8.31 Homecoming Best-Sellers View" at bounding box center [354, 13] width 536 height 10
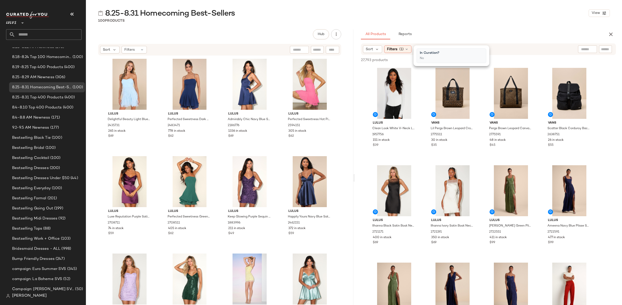
click at [355, 27] on div "8.25-8.31 Homecoming Best-Sellers View 100 Products Hub Sort Filters Lulus Deli…" at bounding box center [354, 156] width 536 height 297
click at [355, 39] on div "All Products Reports" at bounding box center [480, 34] width 239 height 10
click at [40, 87] on span "8.25-8.31 Homecoming Best-Sellers" at bounding box center [41, 88] width 59 height 6
click at [38, 36] on input "text" at bounding box center [48, 34] width 66 height 11
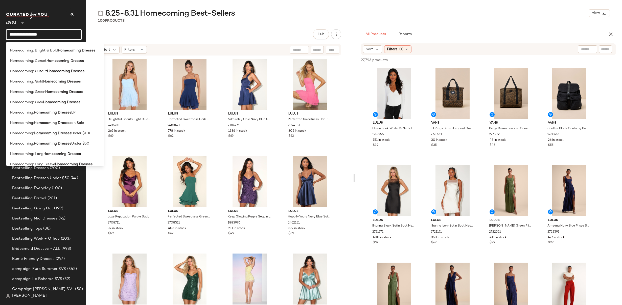
scroll to position [89, 0]
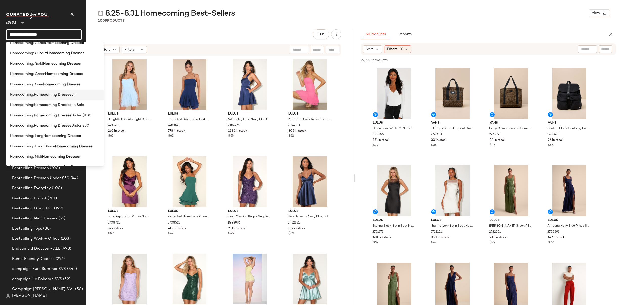
type input "**********"
click at [56, 94] on b "Homecoming Dresses" at bounding box center [52, 94] width 37 height 5
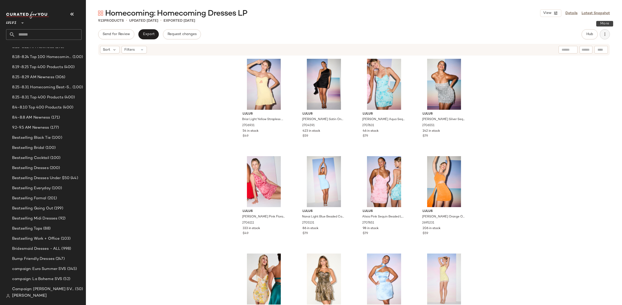
click at [355, 36] on icon "button" at bounding box center [604, 34] width 5 height 5
click at [355, 34] on button "Hub" at bounding box center [589, 34] width 16 height 10
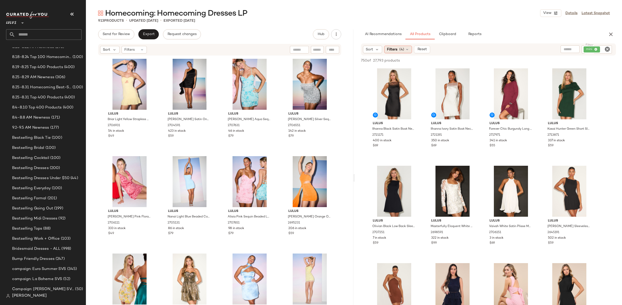
click at [355, 51] on span "(4)" at bounding box center [401, 49] width 5 height 5
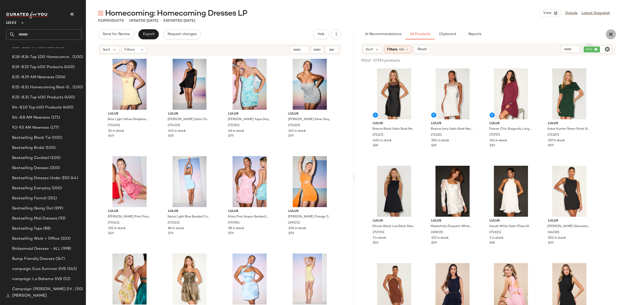
click at [355, 34] on icon "button" at bounding box center [610, 34] width 6 height 6
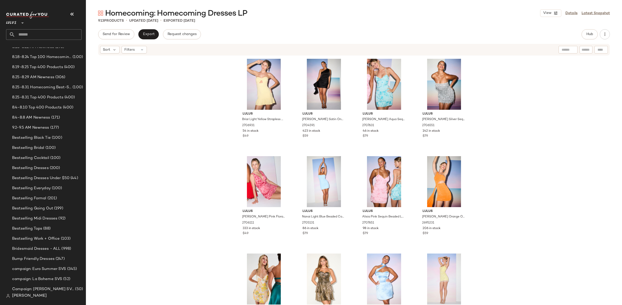
click at [355, 85] on div "Lulus Briar Light Yellow Strapless Cutout Mini Dress 2706931 54 in stock $49 Lu…" at bounding box center [354, 188] width 536 height 264
click at [355, 109] on div "Lulus Briar Light Yellow Strapless Cutout Mini Dress 2706931 54 in stock $49 Lu…" at bounding box center [354, 188] width 536 height 264
click at [148, 96] on div "Lulus Briar Light Yellow Strapless Cutout Mini Dress 2706931 54 in stock $49 Lu…" at bounding box center [354, 188] width 536 height 264
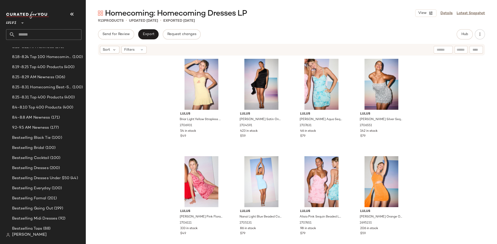
scroll to position [127, 0]
click at [41, 97] on span "8.25-8.31 Top 400 Products" at bounding box center [37, 98] width 51 height 6
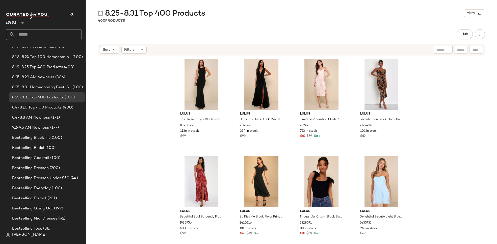
click at [355, 83] on div "Lulus Love In Your Eyes Black Knotted Mermaid Maxi Dress 1045042 1136 in stock …" at bounding box center [291, 157] width 411 height 203
click at [355, 88] on div "Lulus Love In Your Eyes Black Knotted Mermaid Maxi Dress 1045042 1136 in stock …" at bounding box center [291, 157] width 411 height 203
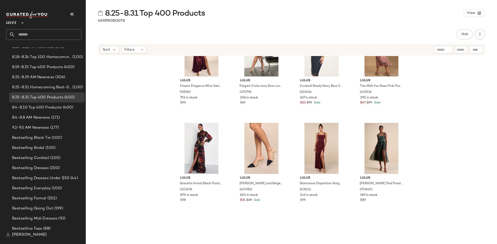
scroll to position [1039, 0]
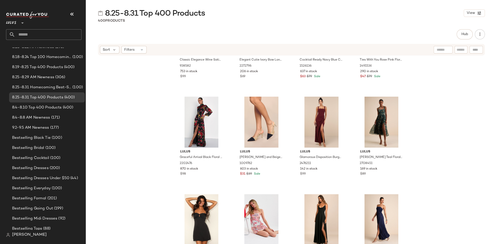
click at [355, 117] on div "Lulus Classic Elegance Wine Satin Maxi Dress 938582 753 in stock $99 Lulus Eleg…" at bounding box center [291, 157] width 411 height 203
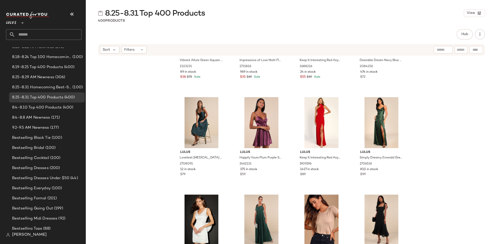
scroll to position [2700, 0]
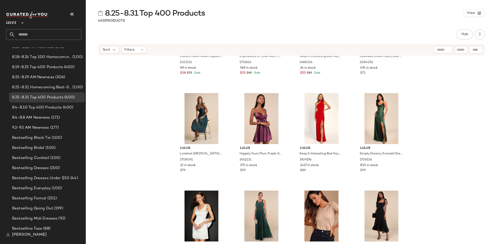
click at [355, 114] on div "Lulus Vibrant Allure Green Square Neck Sleeveless Bodycon Midi Dress 2323231 89…" at bounding box center [291, 157] width 411 height 203
click at [355, 101] on div "Lulus Vibrant Allure Green Square Neck Sleeveless Bodycon Midi Dress 2323231 89…" at bounding box center [291, 157] width 411 height 203
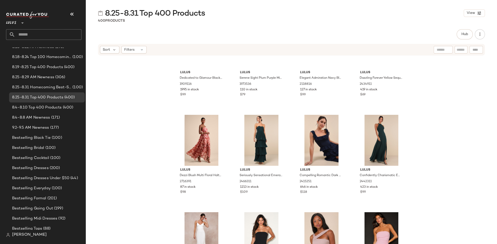
scroll to position [1700, 0]
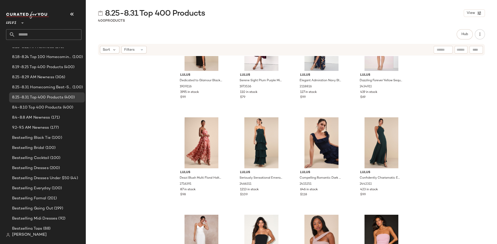
click at [355, 105] on div "Lulus Dedicated to Glamour Black Strapless Maxi Dress 1909116 1995 in stock $99…" at bounding box center [291, 157] width 411 height 203
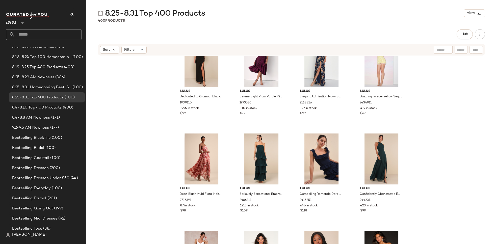
scroll to position [1685, 0]
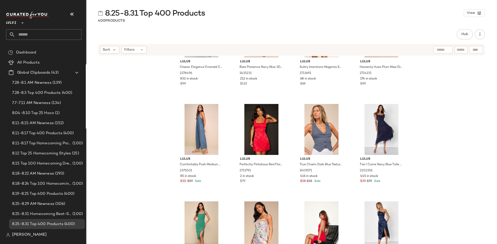
scroll to position [2494, 0]
click at [411, 115] on div "Lulus Classic Elegance Emerald Chiffon Sleeveless Mock Neck Maxi Dress 2178496 …" at bounding box center [291, 157] width 411 height 203
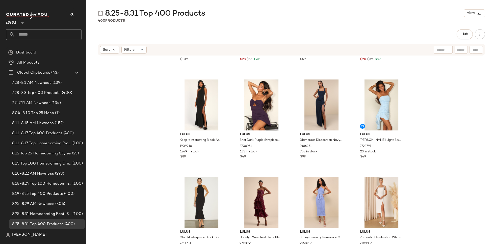
scroll to position [8467, 0]
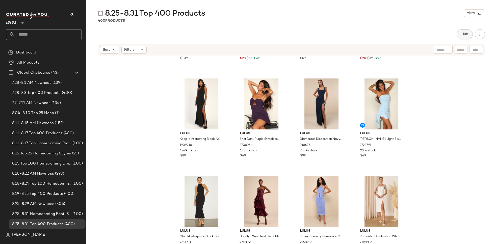
click at [466, 37] on button "Hub" at bounding box center [465, 34] width 16 height 10
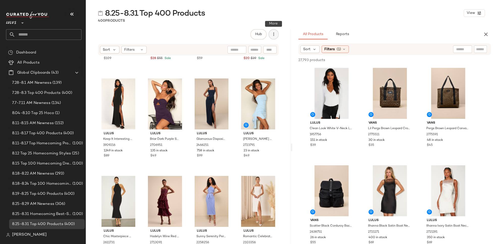
click at [276, 36] on icon "button" at bounding box center [273, 34] width 5 height 5
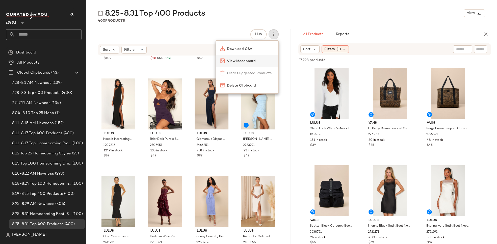
click at [249, 57] on div "View Moodboard" at bounding box center [247, 61] width 63 height 12
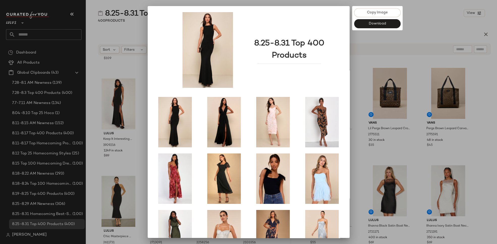
scroll to position [0, 0]
click at [428, 37] on div at bounding box center [248, 122] width 497 height 244
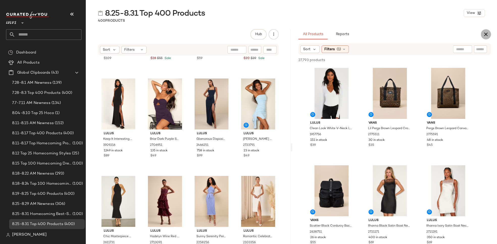
click at [484, 33] on icon "button" at bounding box center [486, 34] width 6 height 6
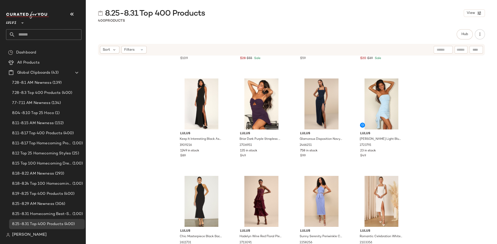
click at [438, 96] on div "Lulus Seriously Sensational Plum Purple Strapless Tiered Maxi Dress 2476251 831…" at bounding box center [291, 157] width 411 height 203
click at [439, 121] on div "Lulus Seriously Sensational Plum Purple Strapless Tiered Maxi Dress 2476251 831…" at bounding box center [291, 157] width 411 height 203
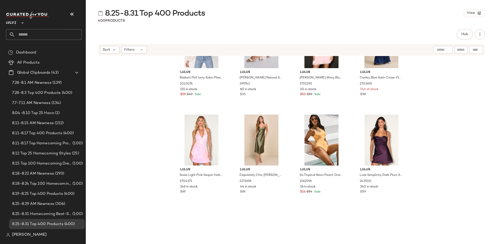
scroll to position [9222, 0]
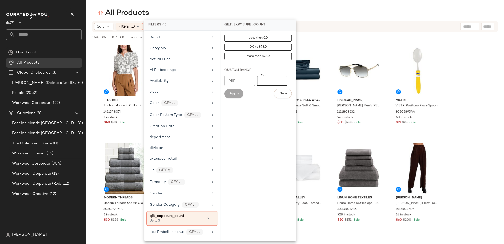
click at [304, 27] on div "Sort Filters (1) Reset" at bounding box center [262, 27] width 336 height 8
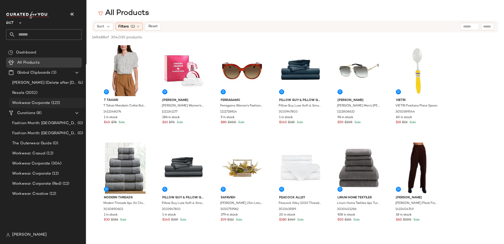
click at [28, 103] on span "Workwear Corporate" at bounding box center [31, 103] width 38 height 6
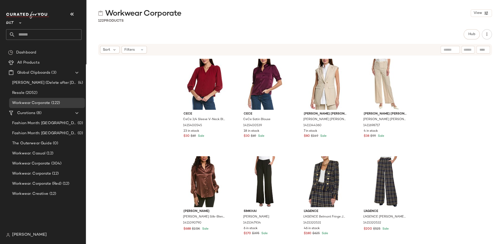
drag, startPoint x: 427, startPoint y: 69, endPoint x: 453, endPoint y: 66, distance: 25.7
click at [427, 69] on div "[PERSON_NAME] 3/4 Sleeve V-Neck Blouse 1415400545 23 in stock $30 $69 Sale [PER…" at bounding box center [295, 157] width 418 height 203
click at [483, 36] on button "button" at bounding box center [486, 34] width 10 height 10
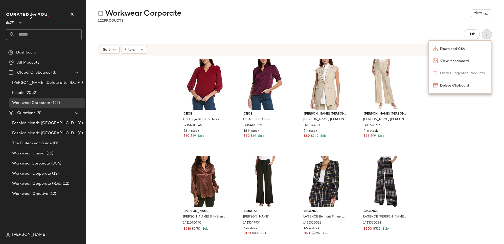
click at [467, 100] on div "[PERSON_NAME] 3/4 Sleeve V-Neck Blouse 1415400545 23 in stock $30 $69 Sale [PER…" at bounding box center [295, 157] width 418 height 203
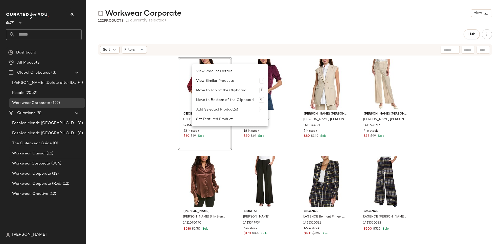
click at [443, 87] on div "View [PERSON_NAME] 3/4 Sleeve V-Neck Blouse 1415400545 23 in stock $30 $69 Sale…" at bounding box center [295, 157] width 418 height 203
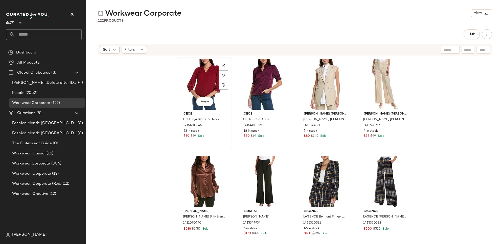
click at [187, 64] on div "View" at bounding box center [204, 84] width 51 height 51
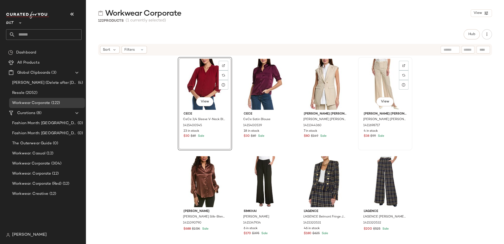
click at [392, 65] on div "View" at bounding box center [384, 84] width 51 height 51
click at [354, 85] on div "SET View [PERSON_NAME] 3/4 Sleeve V-Neck Blouse 1415400545 23 in stock $30 $69 …" at bounding box center [295, 158] width 234 height 202
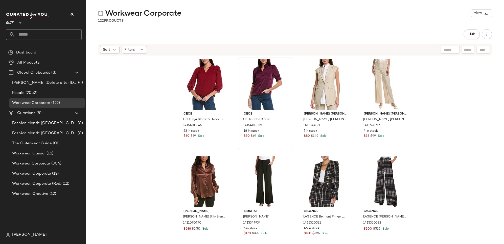
click at [288, 100] on div at bounding box center [264, 84] width 51 height 51
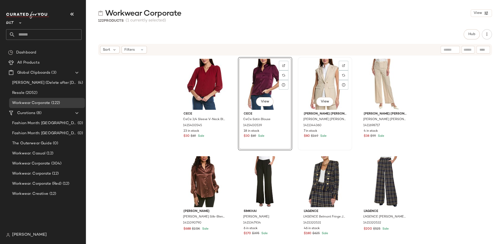
click at [341, 137] on div "$80 $149 Sale" at bounding box center [324, 136] width 43 height 5
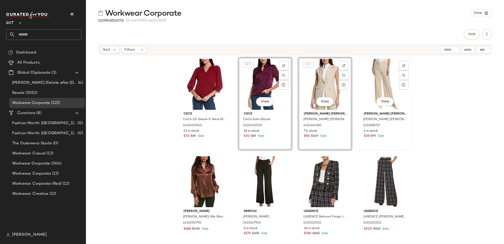
click at [396, 144] on div "View [PERSON_NAME] [PERSON_NAME] [PERSON_NAME] High-Rise Wide Leg Pant 14116987…" at bounding box center [384, 104] width 53 height 92
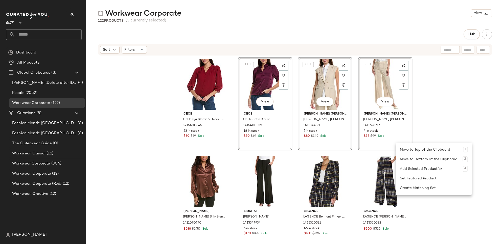
click at [436, 69] on div "[PERSON_NAME] 3/4 Sleeve V-Neck Blouse 1415400545 23 in stock $30 $69 Sale SET …" at bounding box center [295, 157] width 418 height 203
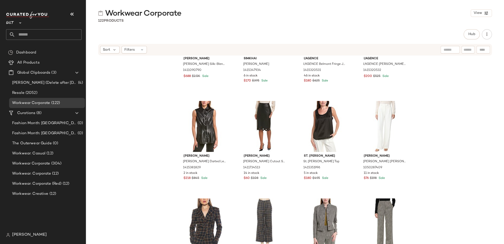
scroll to position [214, 0]
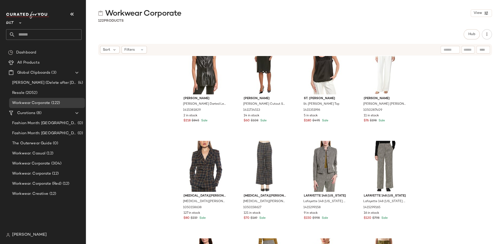
click at [154, 63] on div "[PERSON_NAME] [PERSON_NAME] Silk-Blend Shirt 1411090790 $688 $2.5K Sale SIMKHAI…" at bounding box center [295, 157] width 418 height 203
drag, startPoint x: 150, startPoint y: 65, endPoint x: 408, endPoint y: 132, distance: 267.1
click at [395, 195] on div "[PERSON_NAME] [PERSON_NAME] Silk-Blend Shirt 1411090790 $688 $2.5K Sale SIMKHAI…" at bounding box center [295, 157] width 418 height 203
click at [420, 95] on div "[PERSON_NAME] [PERSON_NAME] Silk-Blend Shirt 1411090790 $688 $2.5K Sale SIMKHAI…" at bounding box center [295, 157] width 418 height 203
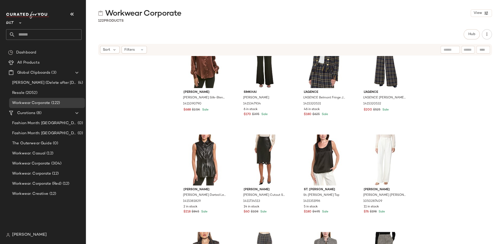
scroll to position [0, 0]
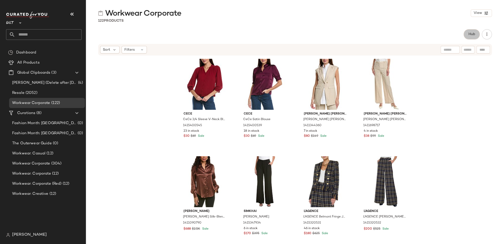
click at [473, 36] on span "Hub" at bounding box center [471, 34] width 7 height 4
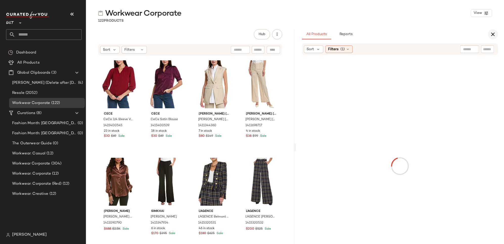
click at [492, 33] on icon "button" at bounding box center [493, 34] width 6 height 6
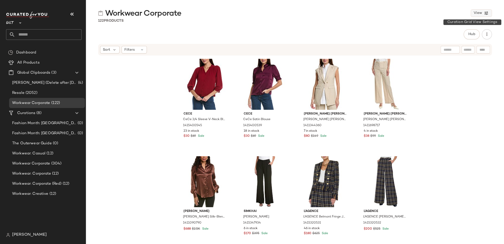
click at [482, 15] on button "View" at bounding box center [480, 13] width 21 height 8
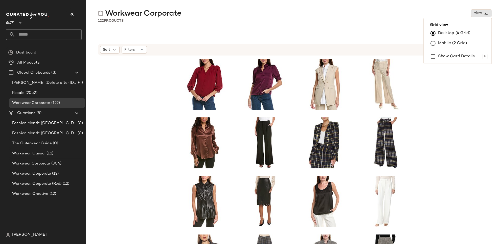
click at [426, 146] on div at bounding box center [295, 157] width 418 height 203
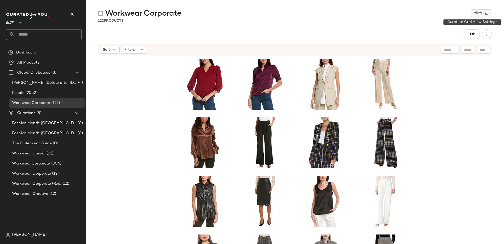
click at [486, 14] on icon "button" at bounding box center [486, 13] width 5 height 5
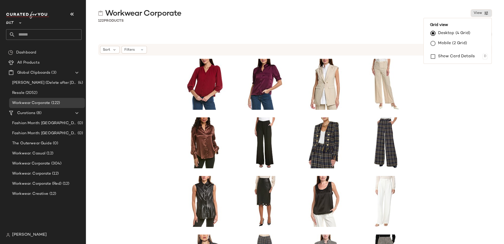
click at [13, 20] on span "Gilt" at bounding box center [10, 21] width 8 height 9
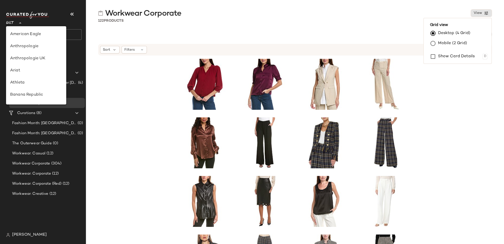
scroll to position [133, 0]
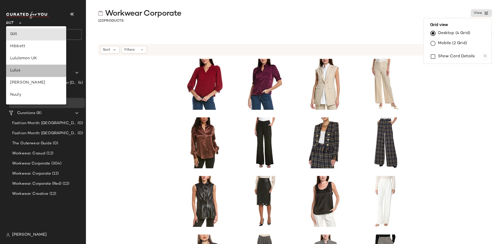
click at [25, 69] on div "Lulus" at bounding box center [36, 71] width 52 height 6
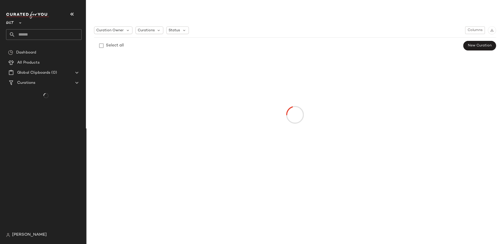
type input "**"
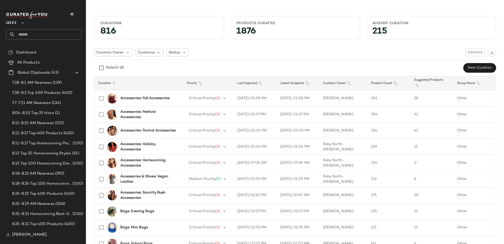
click at [34, 34] on input "text" at bounding box center [48, 34] width 66 height 11
type input "********"
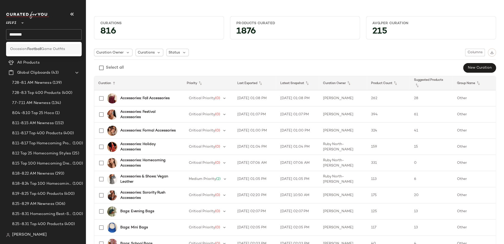
click at [38, 49] on b "Football" at bounding box center [34, 48] width 14 height 5
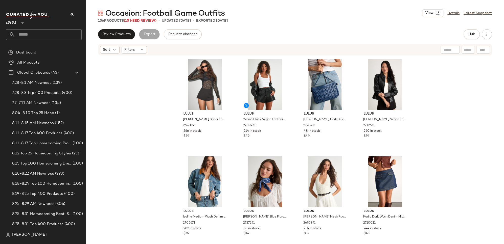
click at [426, 83] on div "Lulus Aleister Black Sheer Lace Mock Neck Long Sleeve Top 2696091 266 in stock …" at bounding box center [295, 157] width 418 height 203
click at [424, 100] on div "Lulus Aleister Black Sheer Lace Mock Neck Long Sleeve Top 2696091 266 in stock …" at bounding box center [295, 157] width 418 height 203
click at [423, 112] on div "Lulus Aleister Black Sheer Lace Mock Neck Long Sleeve Top 2696091 266 in stock …" at bounding box center [295, 157] width 418 height 203
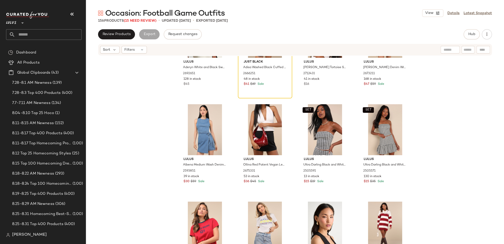
scroll to position [2632, 0]
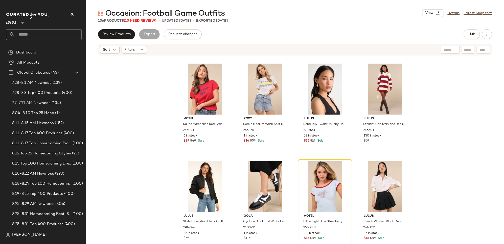
click at [420, 107] on div "Lulus Albena Medium Wash Denim Sleeveless Mini Wrap Dress 2593851 39 in stock $…" at bounding box center [295, 157] width 418 height 203
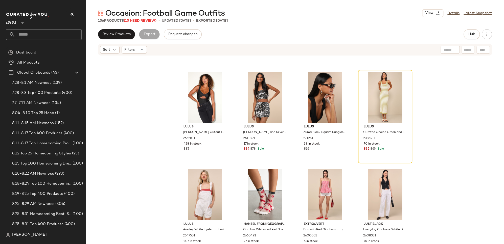
scroll to position [3207, 0]
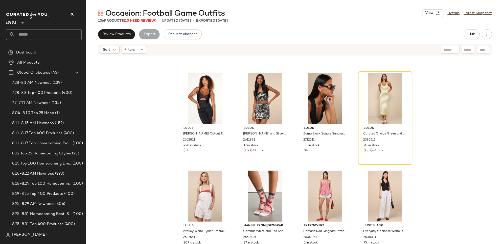
click at [436, 89] on div "Lulus Dillon White Drop Waist Tiered Halter Skort Romper 2652031 105 in stock $…" at bounding box center [295, 157] width 418 height 203
click at [442, 105] on div "Lulus Dillon White Drop Waist Tiered Halter Skort Romper 2652031 105 in stock $…" at bounding box center [295, 157] width 418 height 203
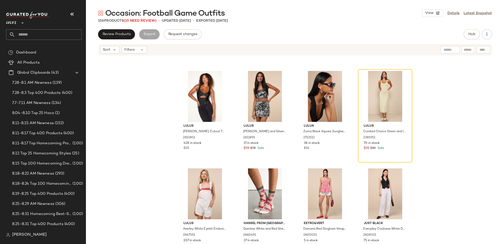
scroll to position [3213, 0]
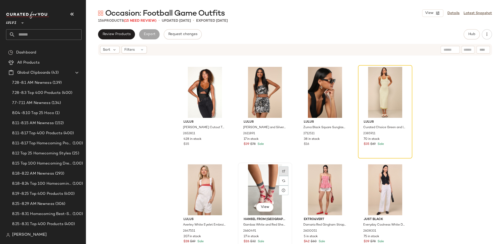
click at [283, 171] on img at bounding box center [283, 171] width 3 height 3
click at [441, 129] on div "Lulus Dillon White Drop Waist Tiered Halter Skort Romper 2652031 105 in stock $…" at bounding box center [295, 157] width 418 height 203
click at [282, 73] on img at bounding box center [283, 73] width 3 height 3
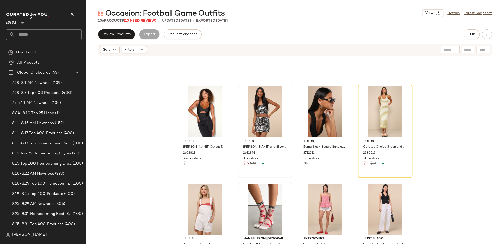
scroll to position [3182, 0]
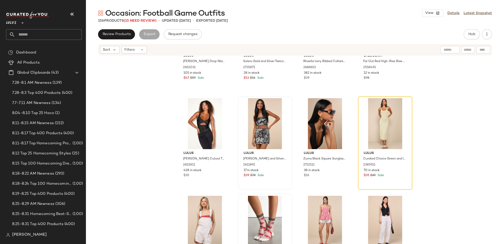
click at [419, 122] on div "Lulus Dillon White Drop Waist Tiered Halter Skort Romper 2652031 105 in stock $…" at bounding box center [295, 157] width 418 height 203
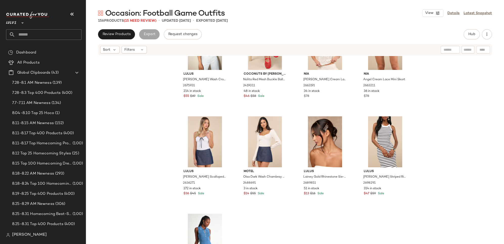
scroll to position [3600, 0]
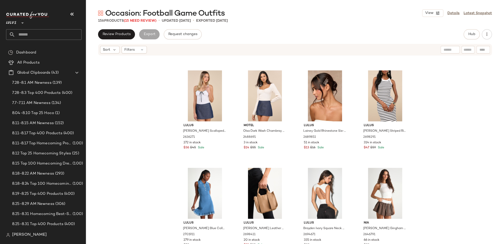
click at [424, 149] on div "Lulus Josiane Light Wash Cropped Denim Jacket 2675931 214 in stock $55 $69 Sale…" at bounding box center [295, 157] width 418 height 203
click at [426, 156] on div "Lulus Josiane Light Wash Cropped Denim Jacket 2675931 214 in stock $55 $69 Sale…" at bounding box center [295, 157] width 418 height 203
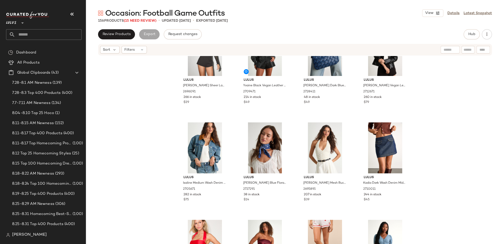
scroll to position [0, 0]
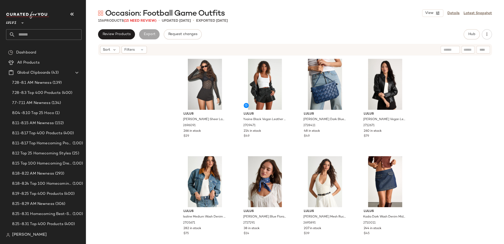
click at [434, 104] on div "Lulus Aleister Black Sheer Lace Mock Neck Long Sleeve Top 2696091 266 in stock …" at bounding box center [295, 157] width 418 height 203
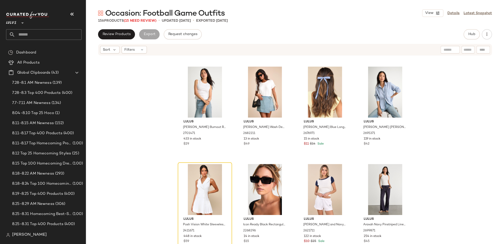
scroll to position [905, 0]
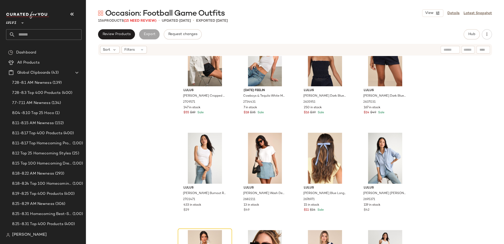
click at [416, 113] on div "Lulus Josiane Ivory Cropped Denim Jacket 2709571 147 in stock $55 $69 Sale Frid…" at bounding box center [295, 157] width 418 height 203
click at [414, 115] on div "Lulus Josiane Ivory Cropped Denim Jacket 2709571 147 in stock $55 $69 Sale Frid…" at bounding box center [295, 157] width 418 height 203
click at [402, 139] on img at bounding box center [403, 139] width 3 height 3
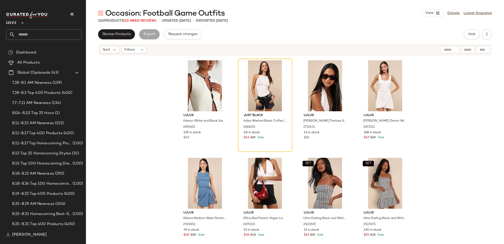
scroll to position [2427, 0]
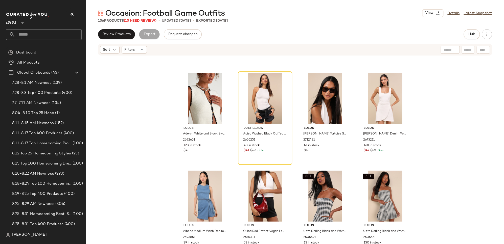
click at [423, 114] on div "Lulus Aderyn White and Black Sweater Knit Button-Front Vest Top 2692651 128 in …" at bounding box center [295, 157] width 418 height 203
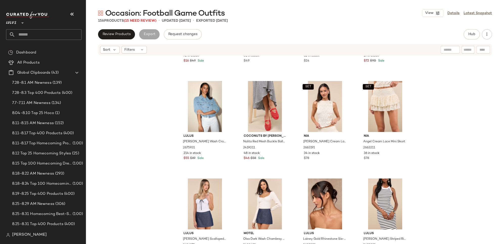
scroll to position [3501, 0]
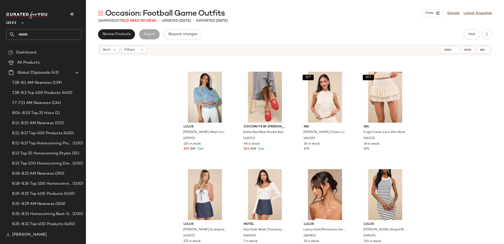
click at [39, 33] on input "text" at bounding box center [48, 34] width 66 height 11
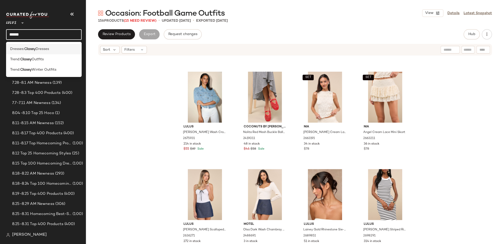
type input "******"
click at [43, 49] on span "Dresses" at bounding box center [42, 48] width 13 height 5
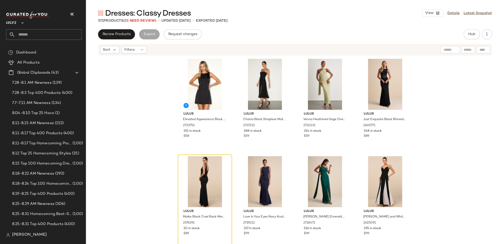
click at [423, 85] on div "Lulus Elevated Appearance Black Satin Open Back Mini Dress 2733751 351 in stock…" at bounding box center [295, 157] width 418 height 203
click at [424, 70] on div "Lulus Elevated Appearance Black Satin Open Back Mini Dress 2733751 351 in stock…" at bounding box center [295, 157] width 418 height 203
click at [428, 84] on div "Lulus Elevated Appearance Black Satin Open Back Mini Dress 2733751 351 in stock…" at bounding box center [295, 157] width 418 height 203
click at [435, 85] on div "Lulus Elevated Appearance Black Satin Open Back Mini Dress 2733751 351 in stock…" at bounding box center [295, 157] width 418 height 203
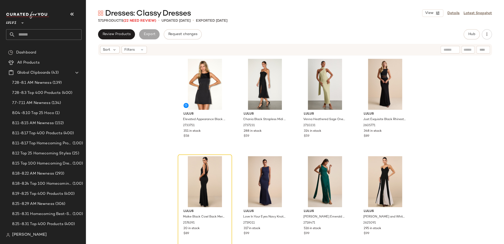
click at [139, 91] on div "Lulus Elevated Appearance Black Satin Open Back Mini Dress 2733751 351 in stock…" at bounding box center [295, 157] width 418 height 203
click at [32, 34] on input "text" at bounding box center [48, 34] width 66 height 11
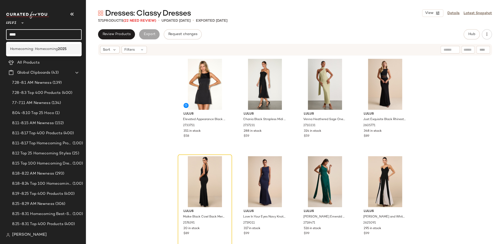
type input "****"
click at [38, 49] on span "Homecoming: Homecoming" at bounding box center [34, 48] width 48 height 5
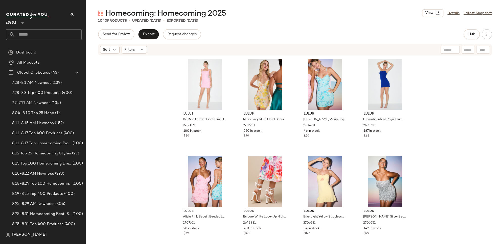
click at [168, 133] on div "Lulus Be Mine Forever Light Pink Floral Lace Ruched Bodycon Dress 2456071 180 i…" at bounding box center [295, 157] width 418 height 203
click at [171, 131] on div "Lulus Be Mine Forever Light Pink Floral Lace Ruched Bodycon Dress 2456071 180 i…" at bounding box center [295, 157] width 418 height 203
click at [166, 149] on div "Lulus Be Mine Forever Light Pink Floral Lace Ruched Bodycon Dress 2456071 180 i…" at bounding box center [295, 157] width 418 height 203
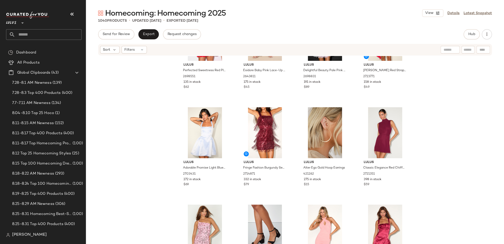
scroll to position [911, 0]
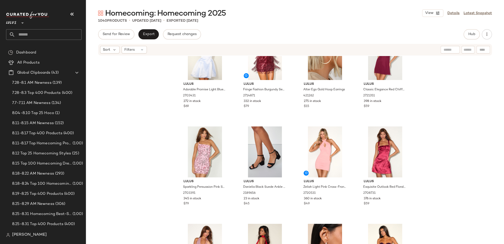
click at [417, 112] on div "Lulus Adorable Promise Light Blue Satin Sleeveless Mini Dress 2703431 272 in st…" at bounding box center [295, 157] width 418 height 203
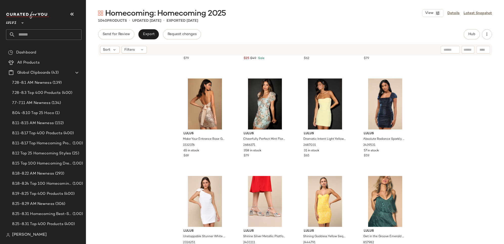
scroll to position [1914, 0]
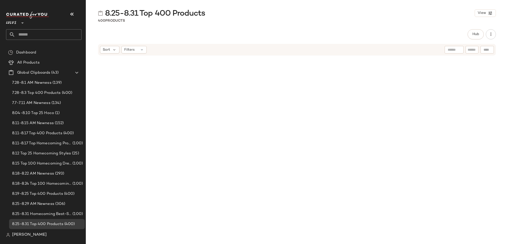
scroll to position [1685, 0]
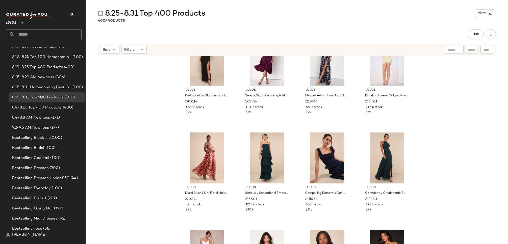
click at [13, 23] on span "Lulus" at bounding box center [11, 21] width 10 height 9
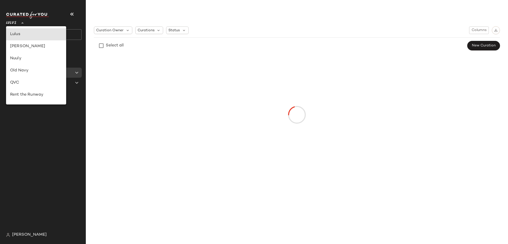
scroll to position [178, 0]
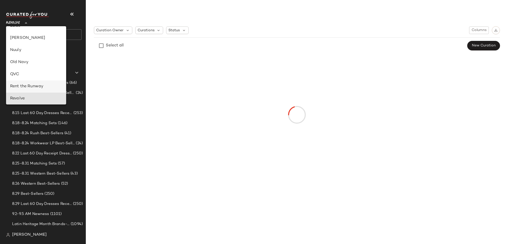
click at [30, 86] on div "Rent the Runway" at bounding box center [36, 87] width 52 height 6
type input "**"
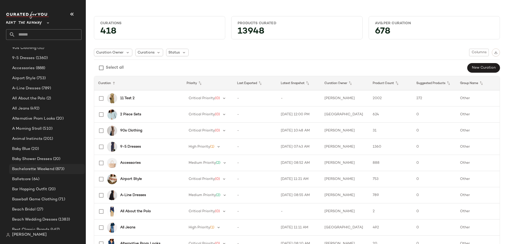
scroll to position [185, 0]
click at [32, 130] on span "A Morning Stroll" at bounding box center [27, 130] width 30 height 6
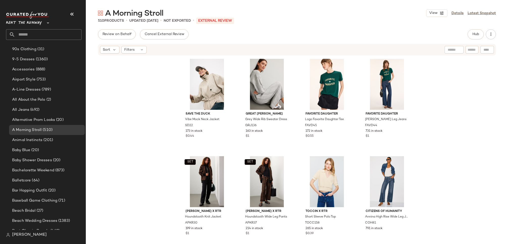
click at [415, 73] on div "Save the Duck Vibe Mock Neck Jacket SD22 173 in stock $0.44 Great [PERSON_NAME]…" at bounding box center [297, 157] width 422 height 203
click at [420, 91] on div "Save the Duck Vibe Mock Neck Jacket SD22 173 in stock $0.44 Great [PERSON_NAME]…" at bounding box center [297, 157] width 422 height 203
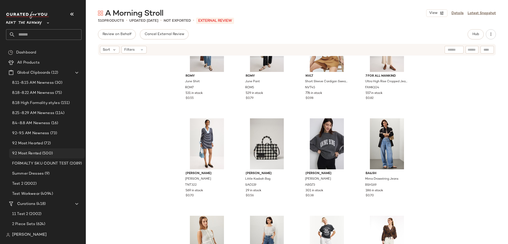
click at [33, 153] on span "9.2 Most Rented" at bounding box center [26, 154] width 29 height 6
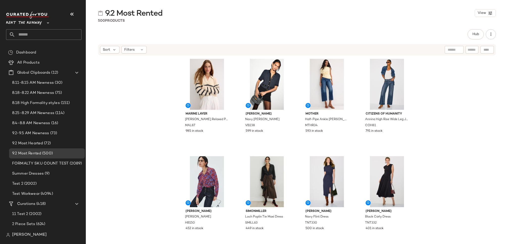
click at [448, 80] on div "Marine Layer Claire Relaxed Polo Sweater MAL87 985 in stock [PERSON_NAME] Navy …" at bounding box center [297, 157] width 422 height 203
click at [474, 33] on span "Hub" at bounding box center [475, 34] width 7 height 4
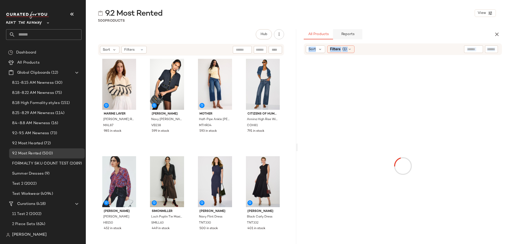
click at [354, 35] on span "Reports" at bounding box center [347, 34] width 13 height 4
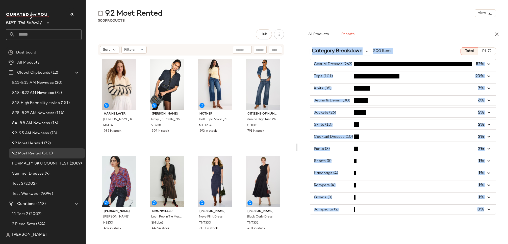
click at [305, 63] on div "Casual Dresses (262) 52% Tops (101) 20% Knits (35) 7% Jeans & Denim (30) 6% Jac…" at bounding box center [403, 137] width 210 height 156
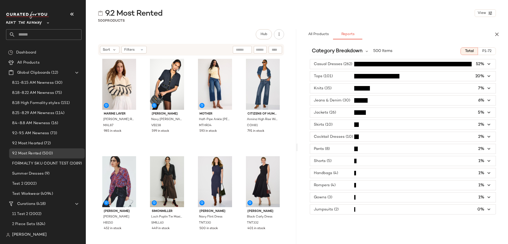
click at [305, 63] on div "Casual Dresses (262) 52% Tops (101) 20% Knits (35) 7% Jeans & Denim (30) 6% Jac…" at bounding box center [403, 137] width 210 height 156
click at [354, 64] on span "button" at bounding box center [403, 64] width 186 height 10
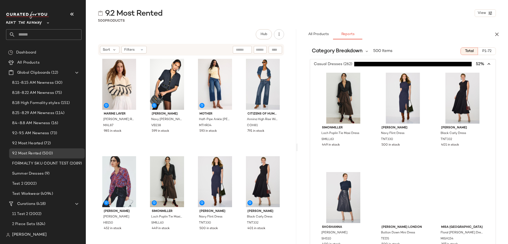
click at [354, 64] on span "button" at bounding box center [403, 64] width 186 height 10
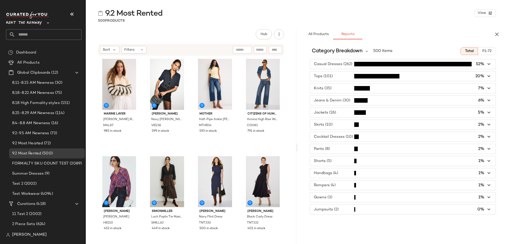
click at [343, 76] on span "button" at bounding box center [403, 76] width 186 height 10
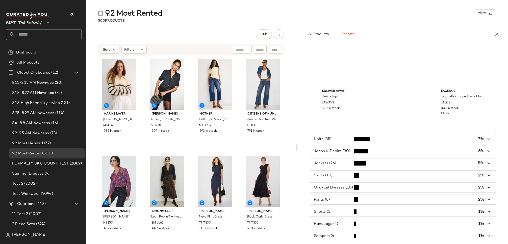
scroll to position [4311, 0]
click at [323, 34] on span "All Products" at bounding box center [318, 34] width 21 height 4
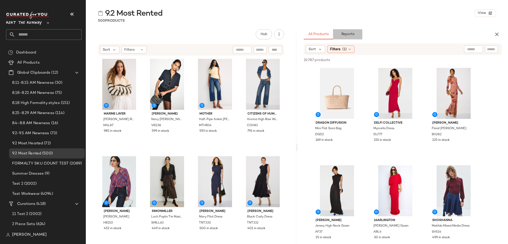
click at [349, 35] on span "Reports" at bounding box center [347, 34] width 13 height 4
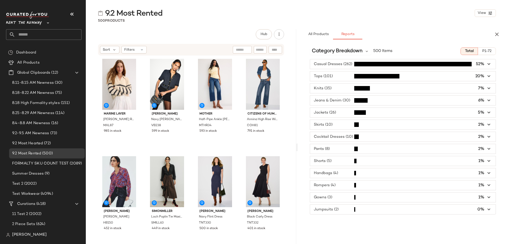
click at [339, 134] on span "button" at bounding box center [403, 137] width 186 height 10
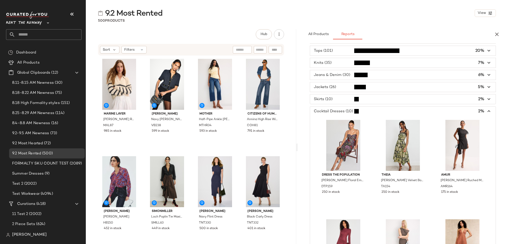
scroll to position [0, 0]
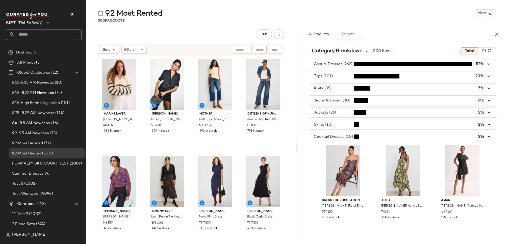
click at [334, 90] on span "button" at bounding box center [403, 89] width 186 height 10
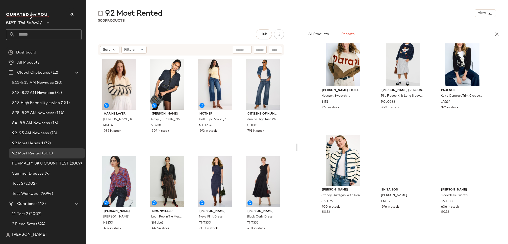
scroll to position [264, 0]
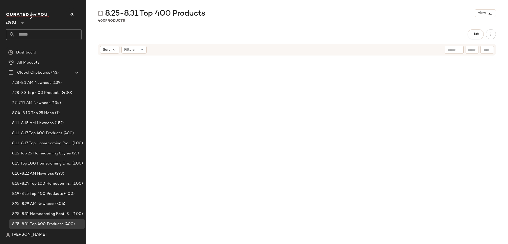
scroll to position [9222, 0]
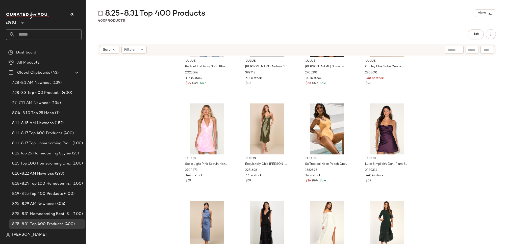
click at [16, 23] on span "Lulus" at bounding box center [11, 21] width 10 height 9
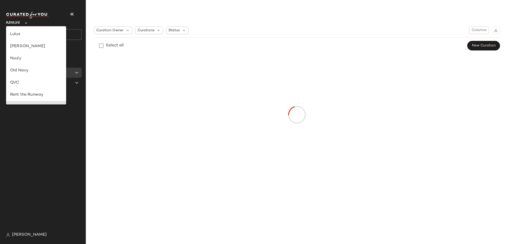
scroll to position [178, 0]
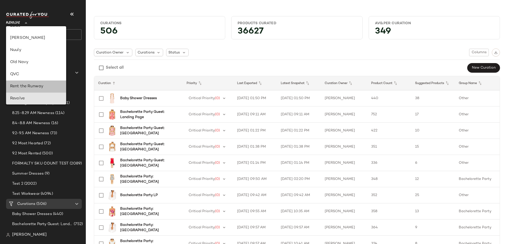
click at [33, 84] on div "Rent the Runway" at bounding box center [36, 87] width 52 height 6
type input "**"
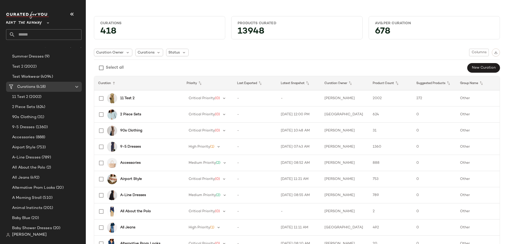
scroll to position [127, 0]
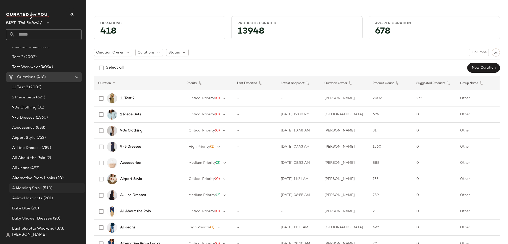
click at [30, 186] on span "A Morning Stroll" at bounding box center [27, 189] width 30 height 6
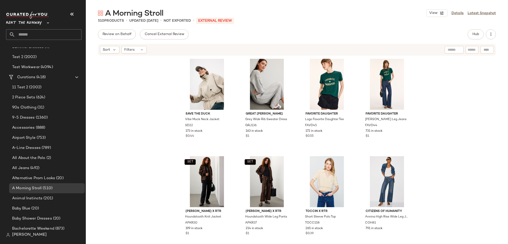
click at [455, 77] on div "Save the Duck Vibe Mock Neck Jacket SD22 173 in stock $0.44 Great [PERSON_NAME]…" at bounding box center [297, 157] width 422 height 203
click at [478, 34] on span "Hub" at bounding box center [475, 34] width 7 height 4
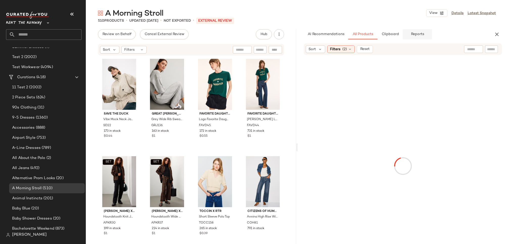
click at [419, 32] on button "Reports" at bounding box center [417, 34] width 29 height 10
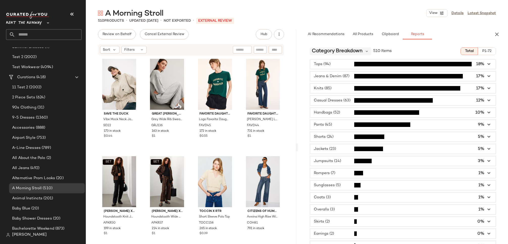
click at [347, 53] on span "Category Breakdown" at bounding box center [337, 51] width 51 height 8
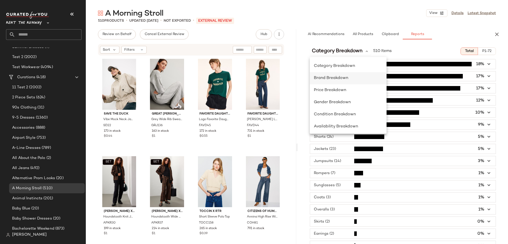
click at [337, 75] on div "Brand Breakdown" at bounding box center [348, 78] width 69 height 6
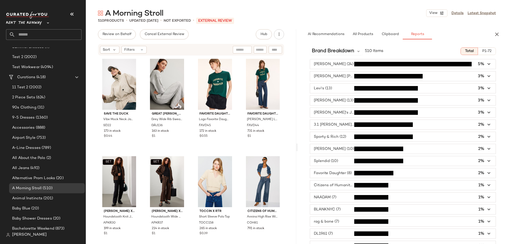
click at [342, 100] on span "button" at bounding box center [403, 101] width 186 height 10
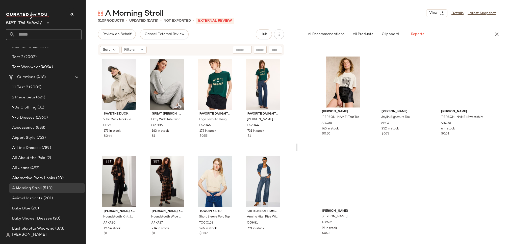
scroll to position [435, 0]
